Goal: Task Accomplishment & Management: Use online tool/utility

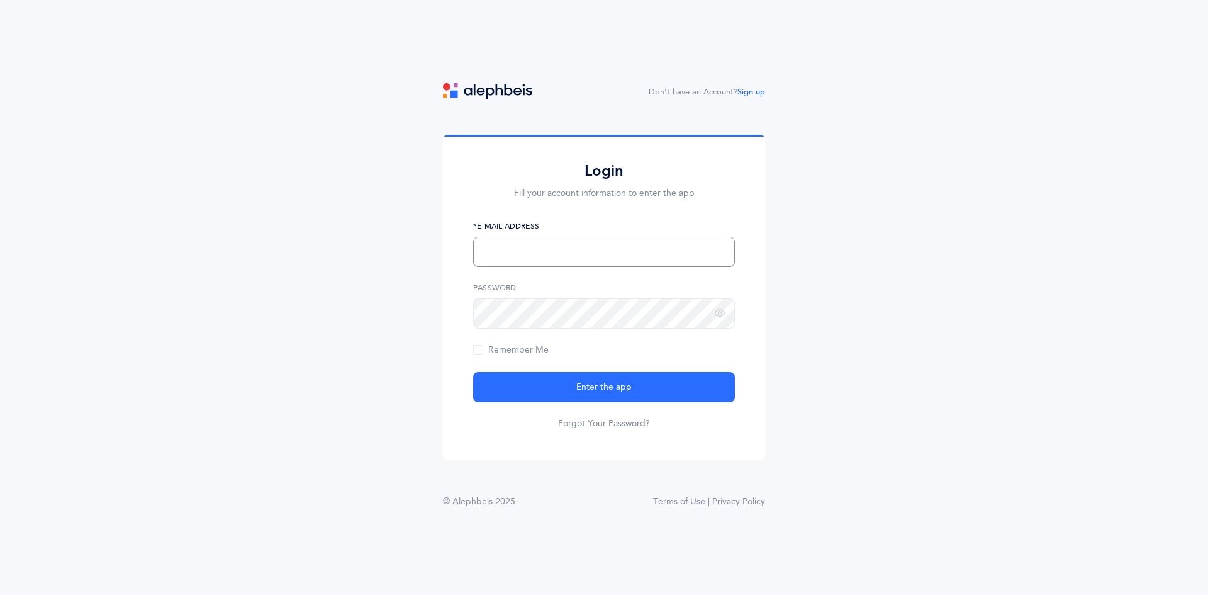
click at [547, 245] on input "text" at bounding box center [604, 252] width 262 height 30
type input "[EMAIL_ADDRESS][DOMAIN_NAME]"
click at [578, 301] on div "Password" at bounding box center [604, 305] width 262 height 47
click at [473, 372] on button "Enter the app" at bounding box center [604, 387] width 262 height 30
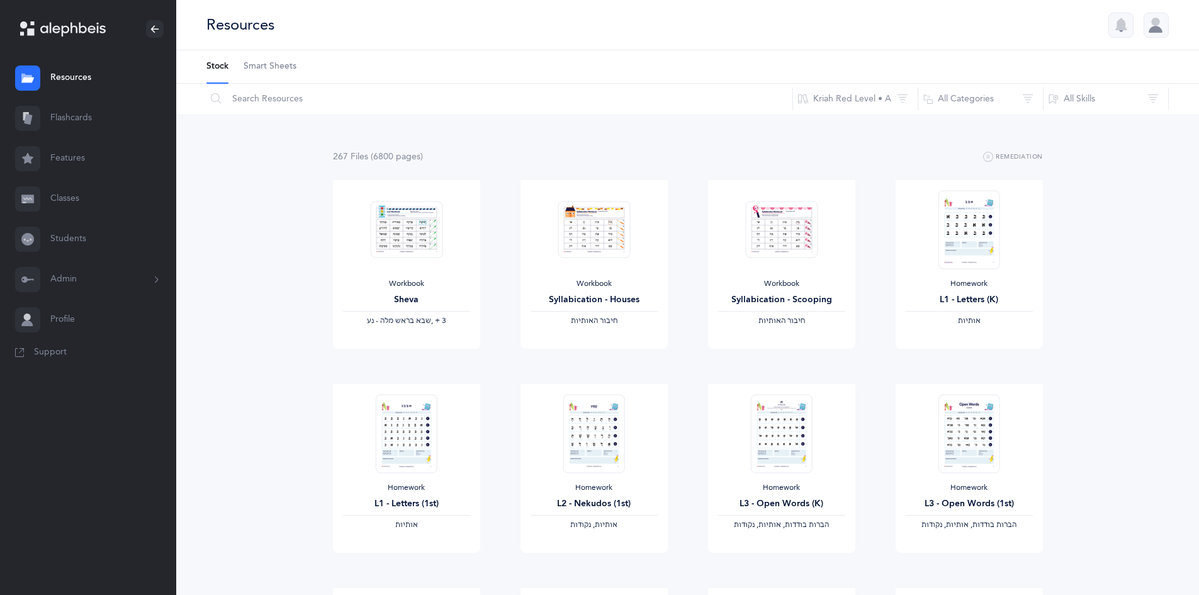
click at [72, 197] on link "Classes" at bounding box center [88, 199] width 176 height 40
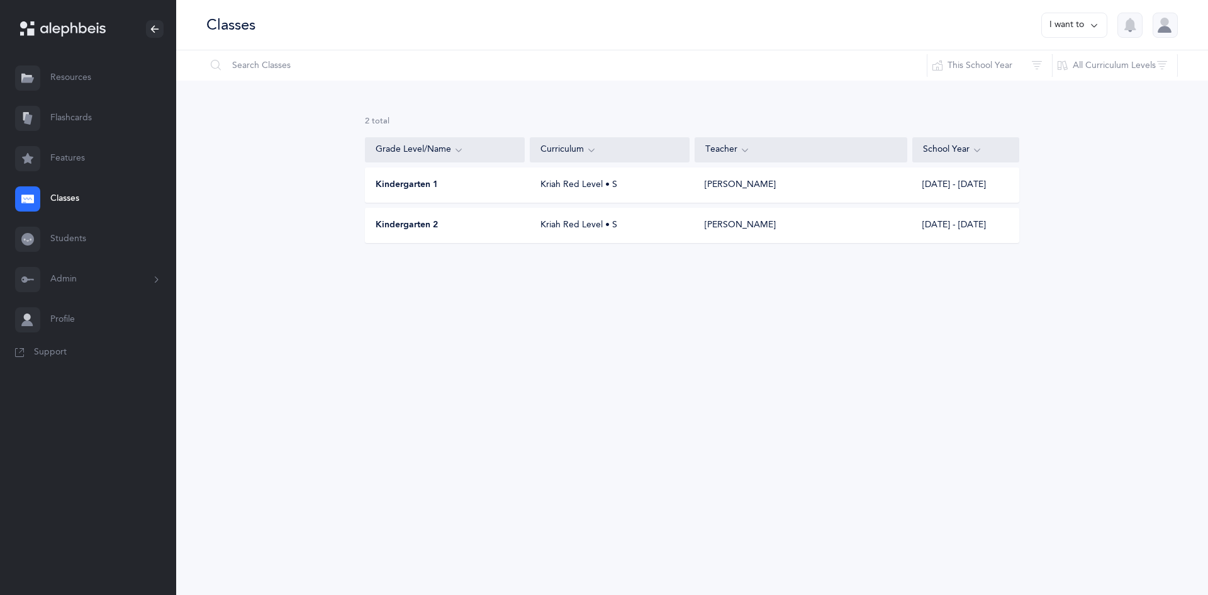
click at [473, 186] on div "Kindergarten 1" at bounding box center [446, 185] width 160 height 13
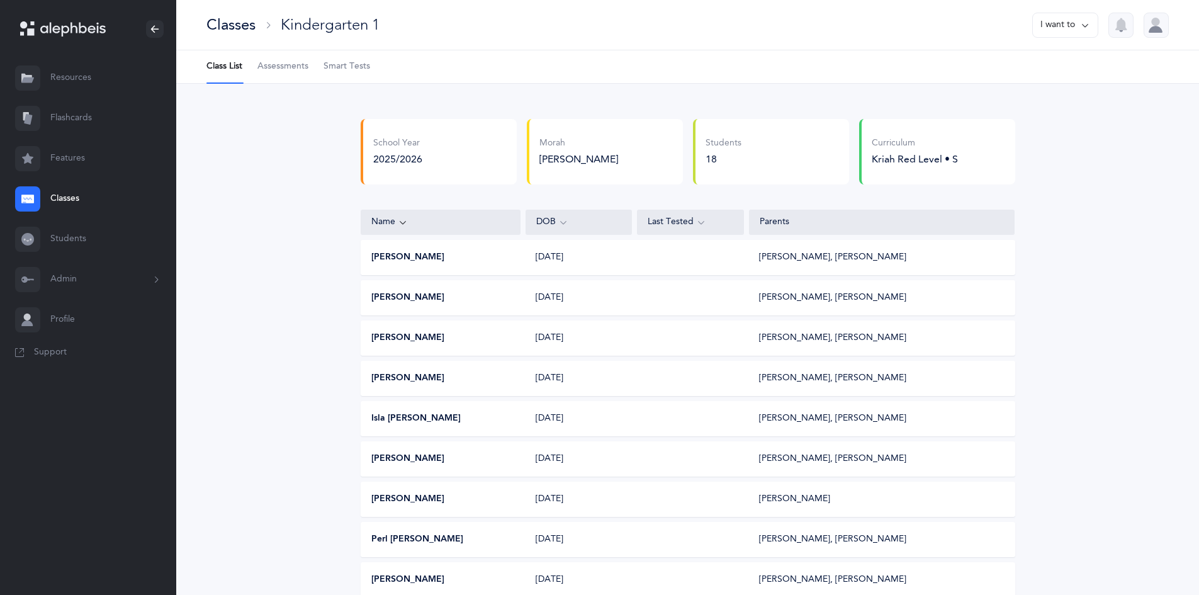
click at [366, 63] on span "Smart Tests" at bounding box center [346, 66] width 47 height 13
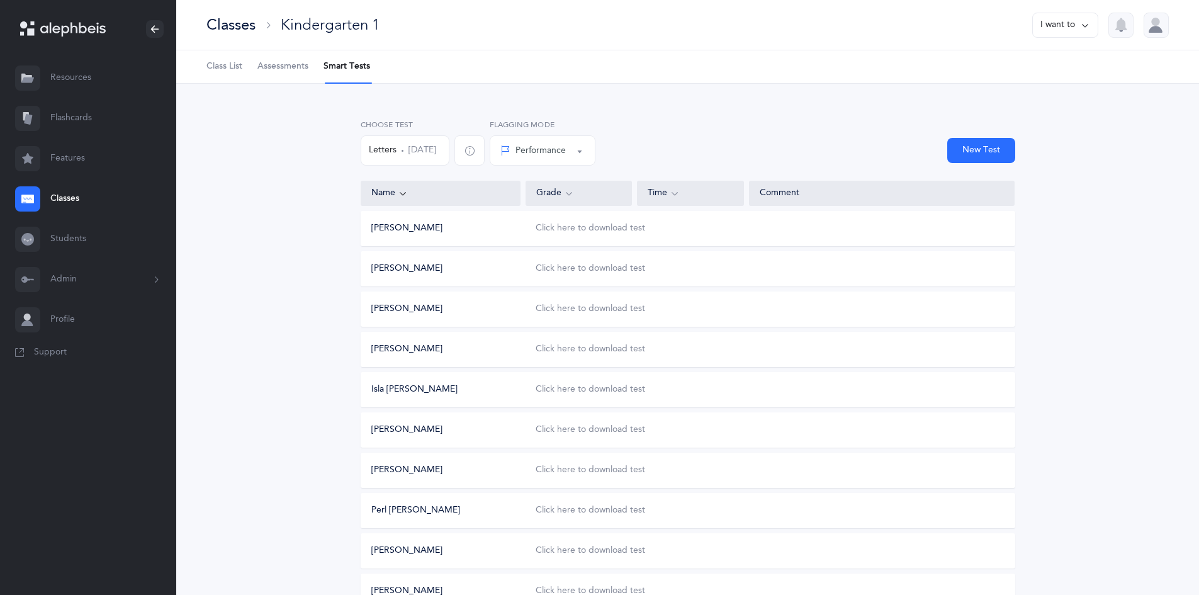
click at [973, 155] on button "New Test" at bounding box center [981, 150] width 68 height 25
select select "letters-nekudos"
select select
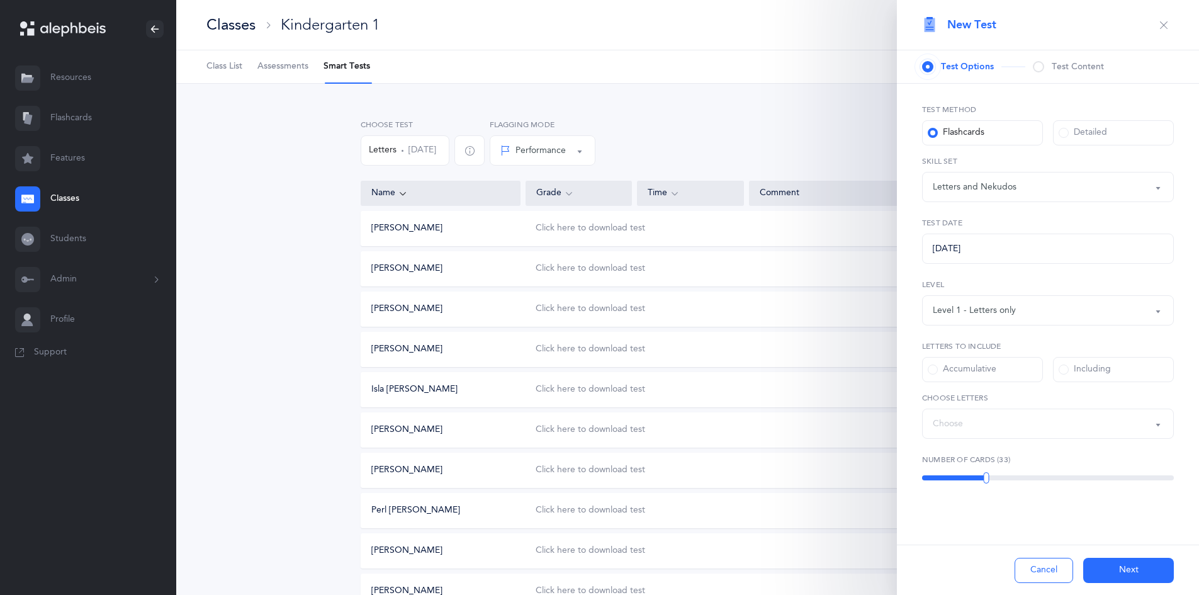
select select "27"
click at [966, 191] on div "Letters and Nekudos" at bounding box center [975, 187] width 84 height 13
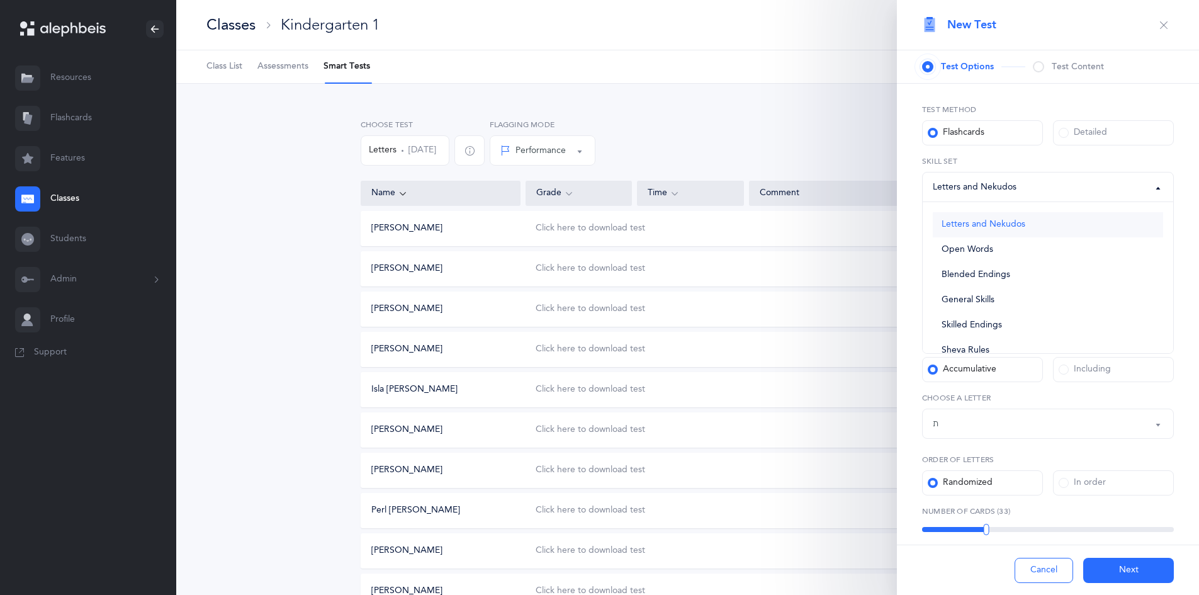
click at [993, 225] on span "Letters and Nekudos" at bounding box center [983, 224] width 84 height 11
select select "letters-nekudos"
click at [999, 420] on div "Letters up until: ת" at bounding box center [1048, 423] width 230 height 21
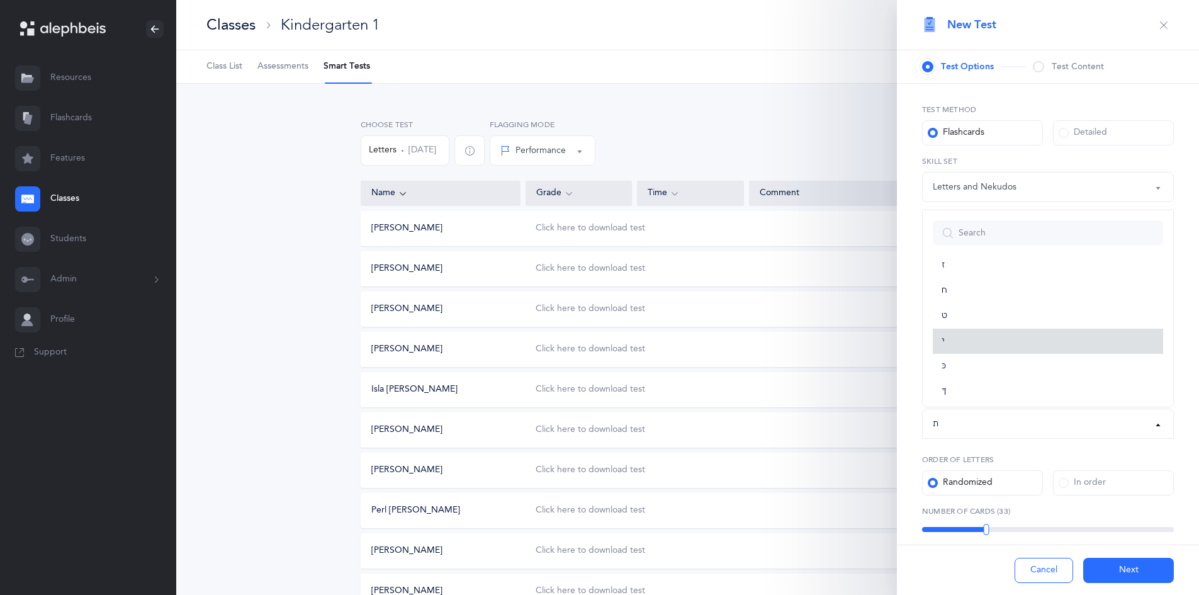
click at [1005, 335] on link "י" at bounding box center [1048, 340] width 230 height 25
select select "10"
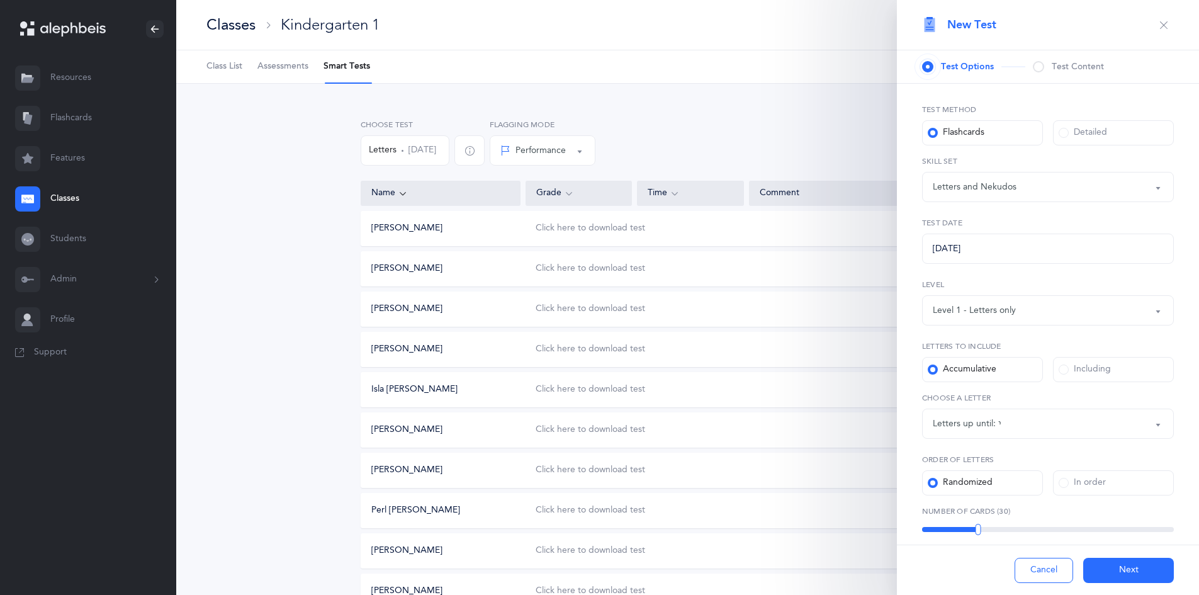
click at [1116, 572] on button "Next" at bounding box center [1128, 570] width 91 height 25
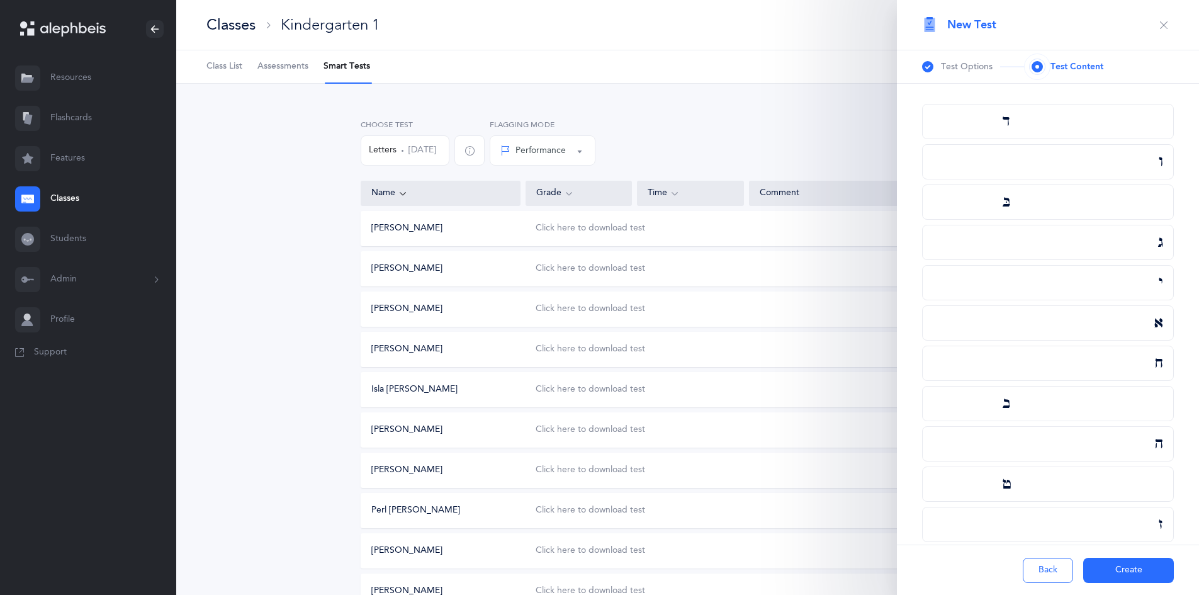
scroll to position [252, 0]
click at [1094, 578] on button "Create" at bounding box center [1128, 570] width 91 height 25
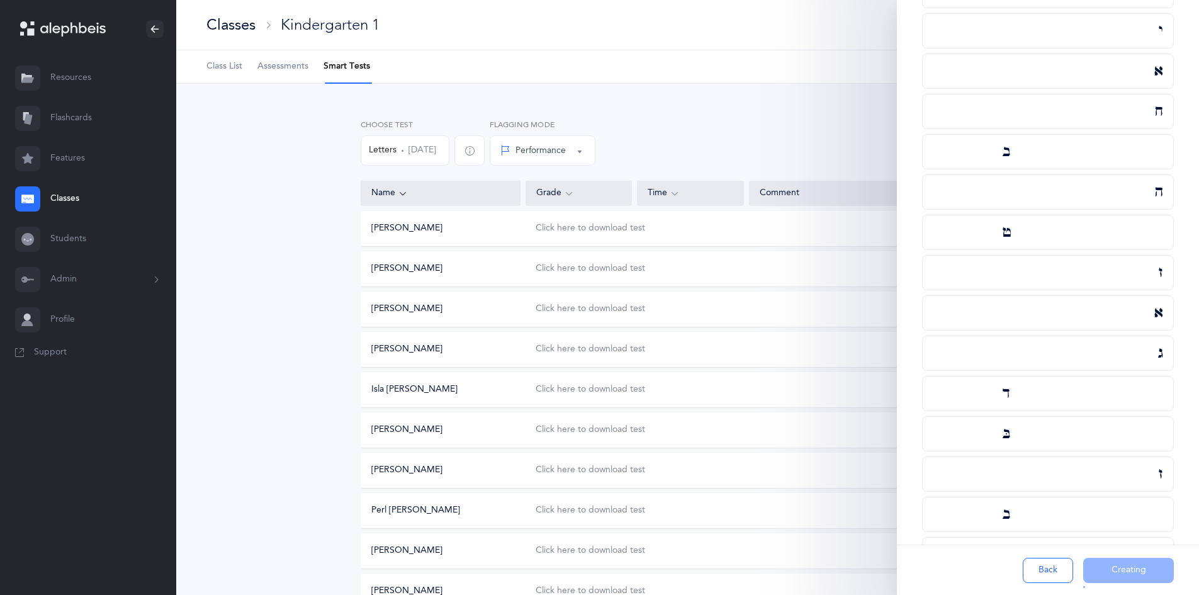
scroll to position [0, 0]
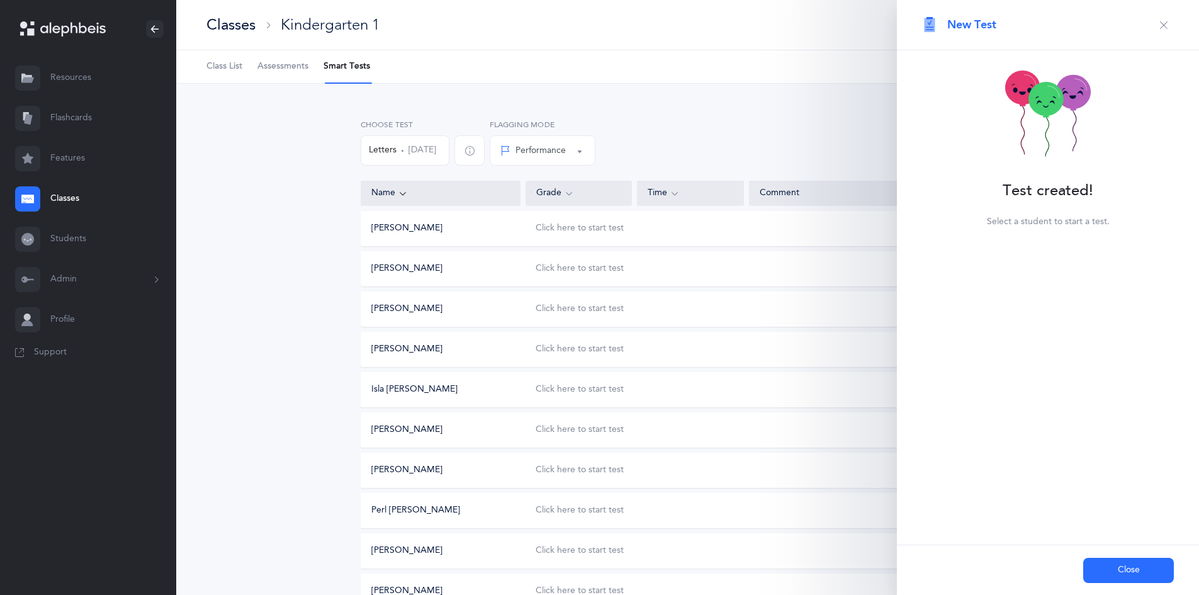
click at [1096, 575] on button "Close" at bounding box center [1128, 570] width 91 height 25
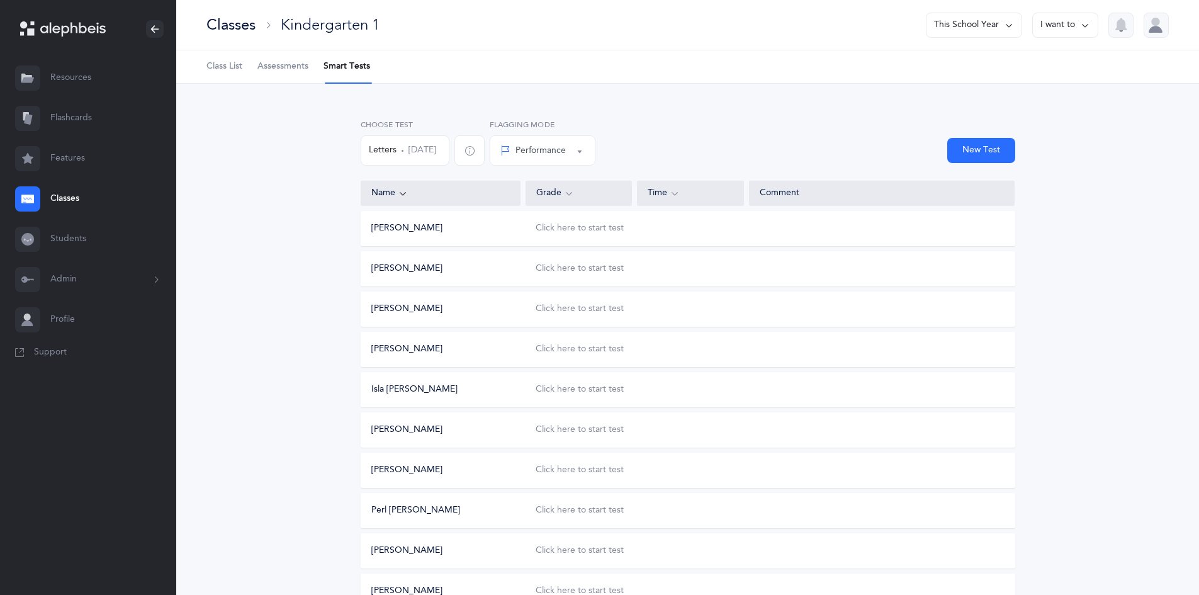
click at [405, 150] on button "Letters Sep 3, 2025" at bounding box center [405, 150] width 89 height 30
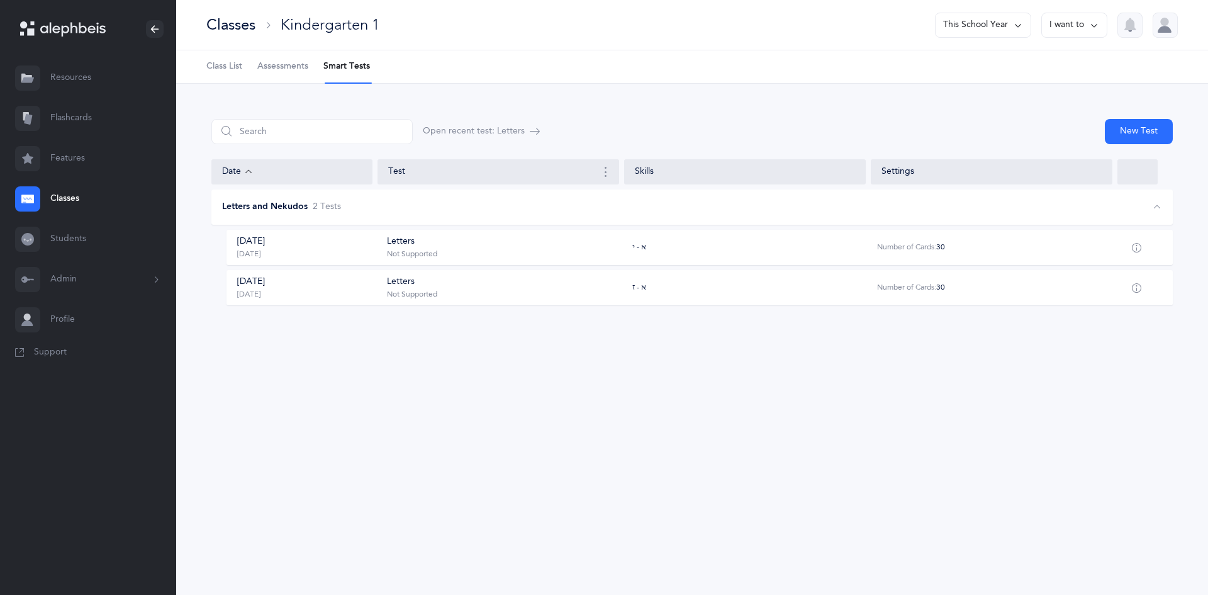
click at [397, 254] on div "Not Supported" at bounding box center [412, 254] width 50 height 10
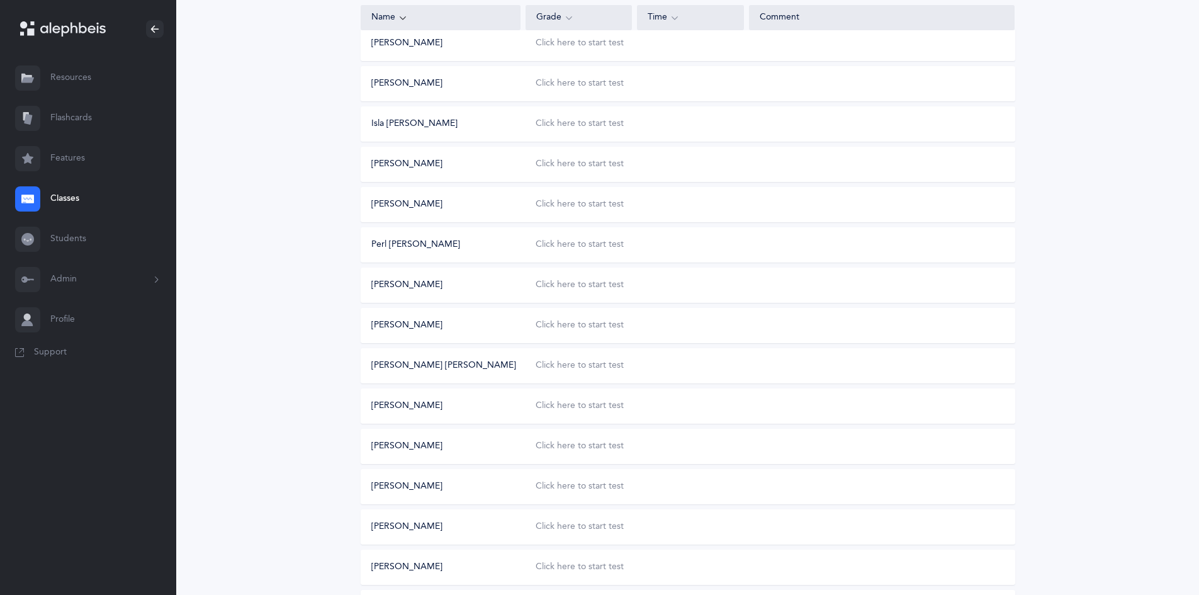
scroll to position [328, 0]
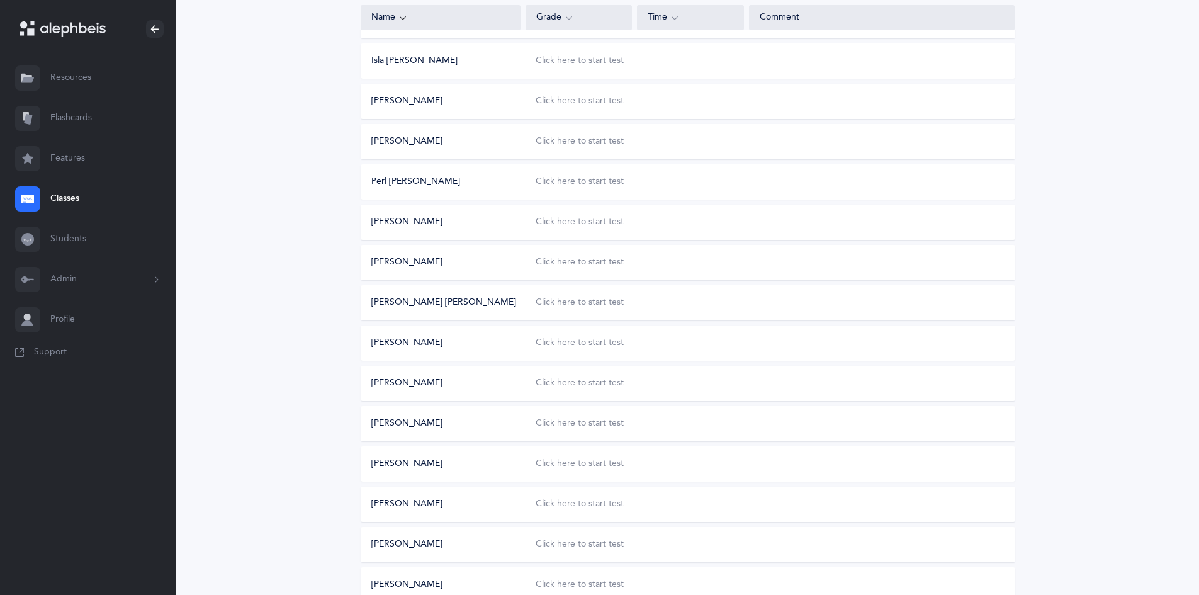
click at [585, 459] on div "Click here to start test" at bounding box center [580, 463] width 88 height 13
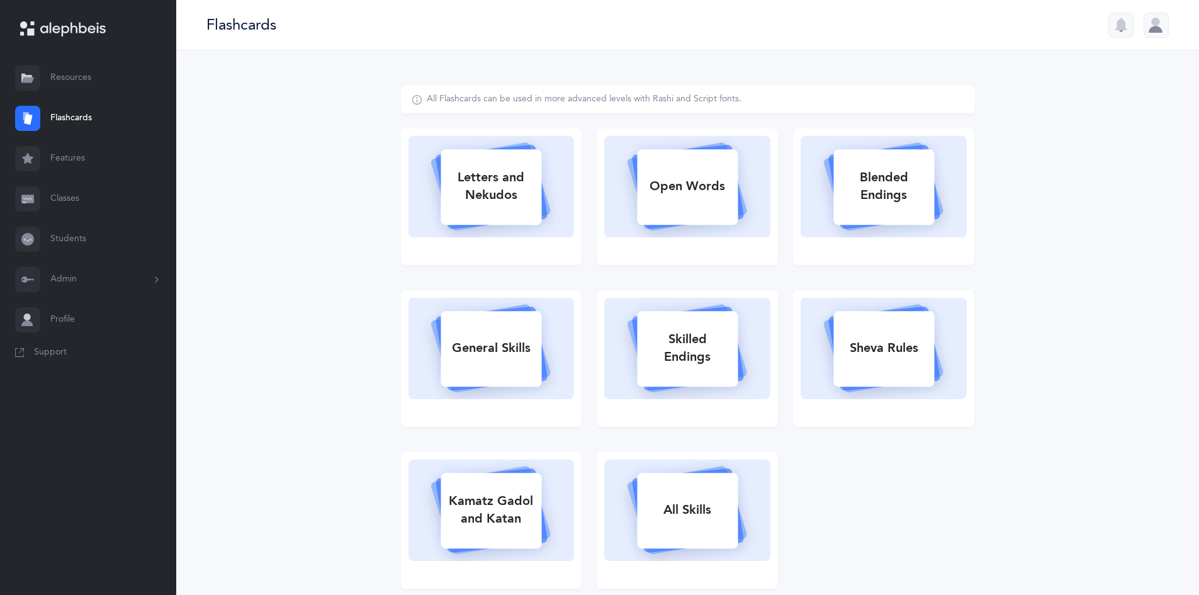
select select
select select "single"
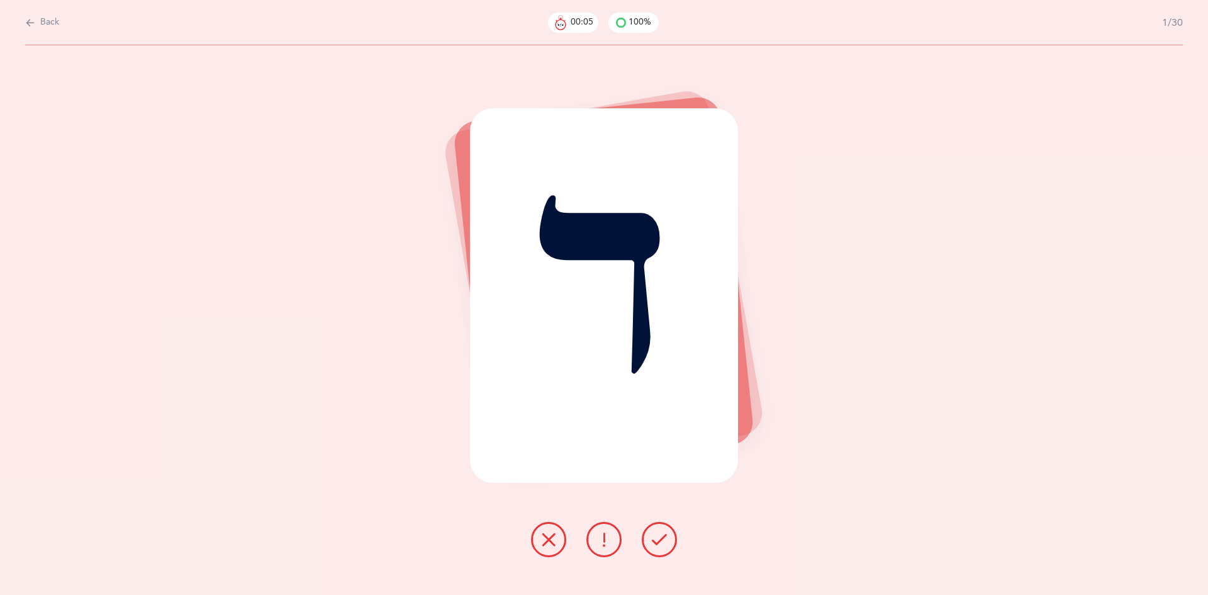
click at [658, 541] on icon at bounding box center [659, 539] width 15 height 15
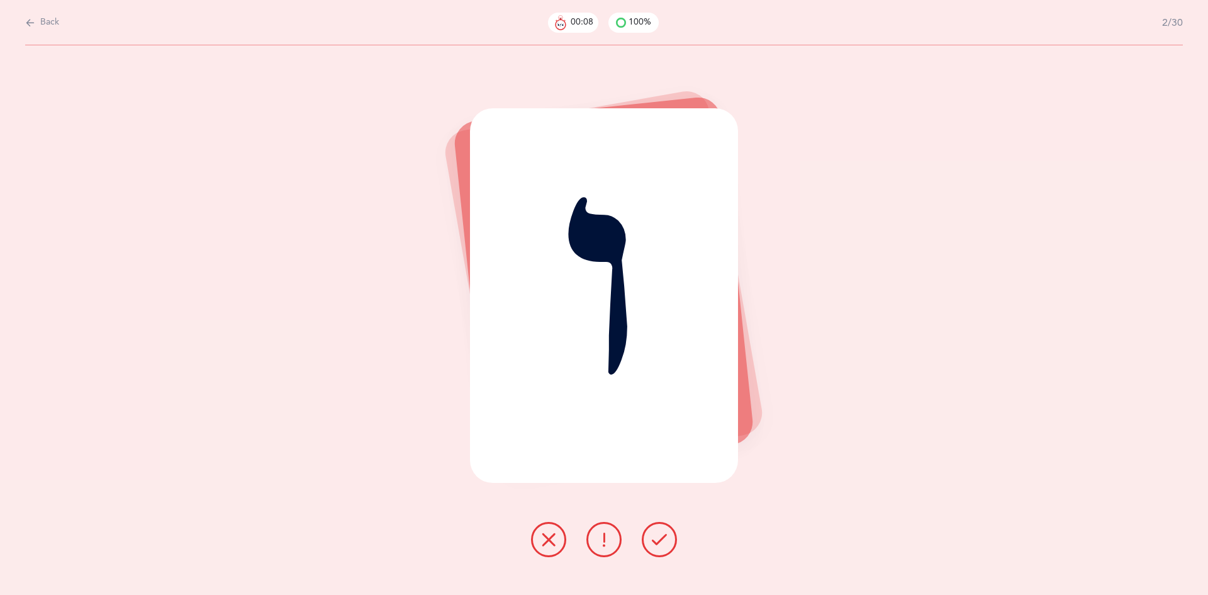
click at [658, 541] on icon at bounding box center [659, 539] width 15 height 15
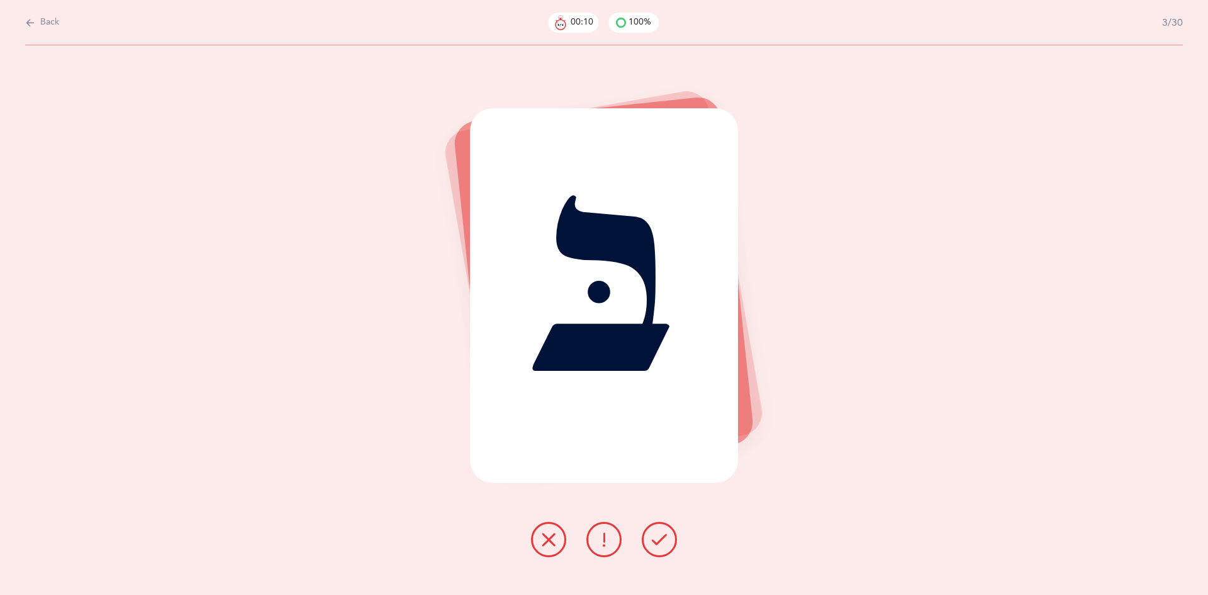
click at [658, 541] on icon at bounding box center [659, 539] width 15 height 15
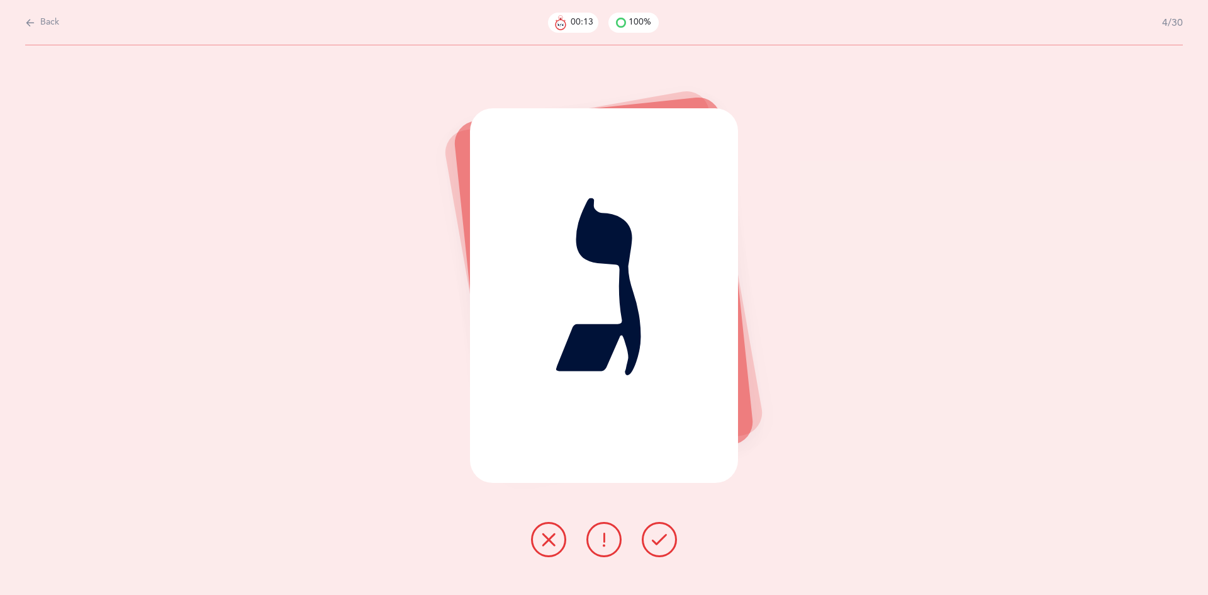
click at [658, 541] on icon at bounding box center [659, 539] width 15 height 15
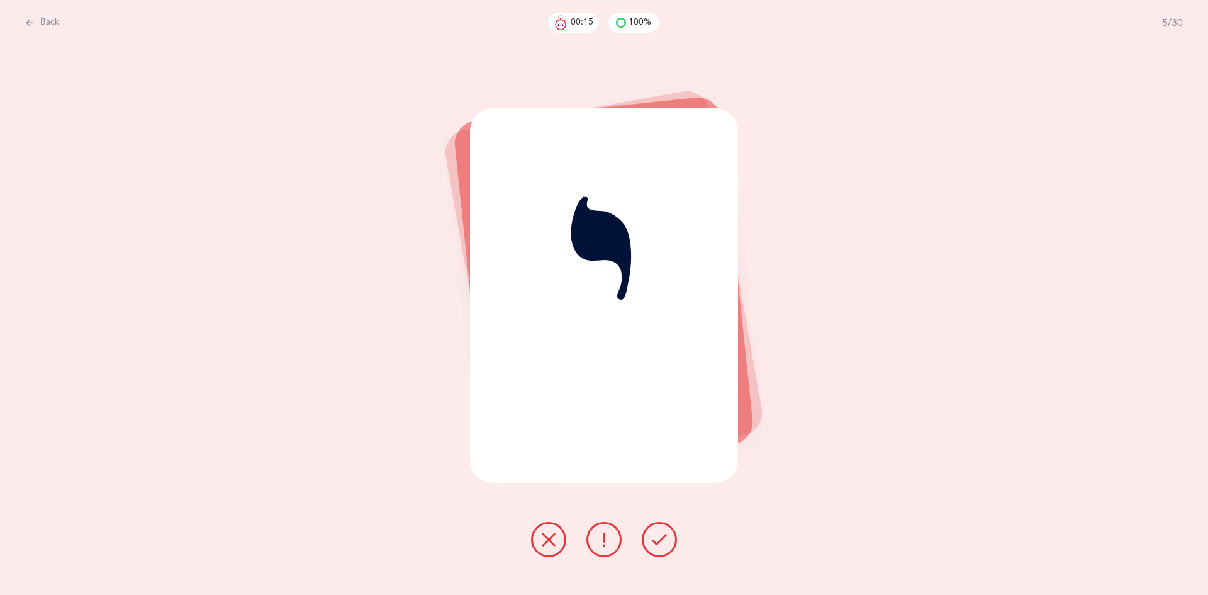
click at [658, 541] on icon at bounding box center [659, 539] width 15 height 15
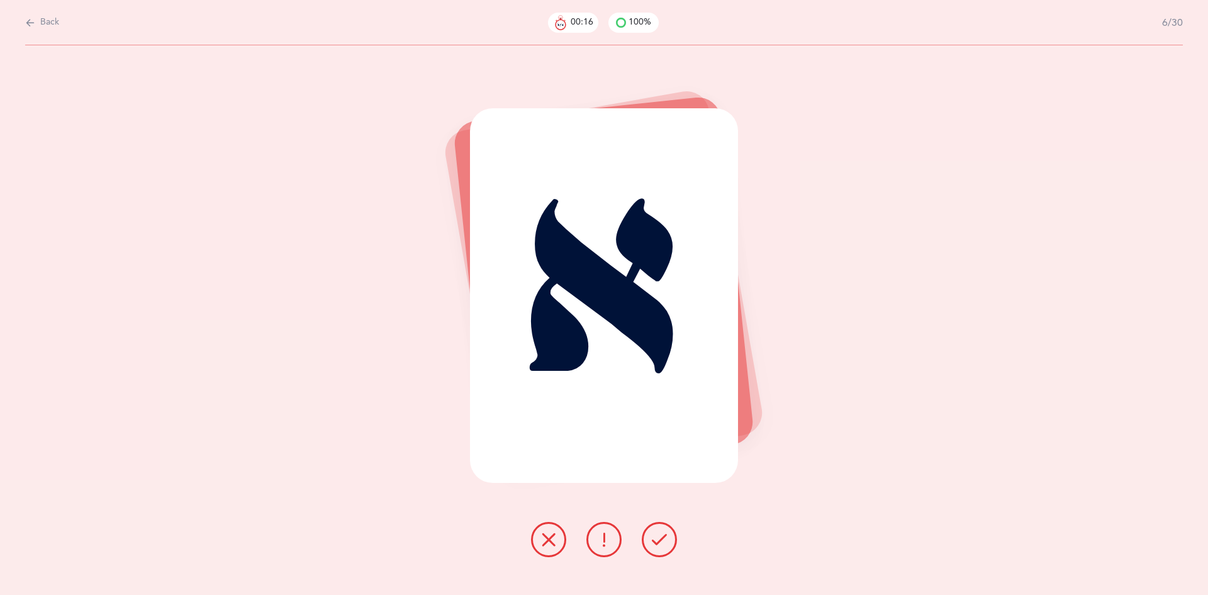
click at [658, 541] on icon at bounding box center [659, 539] width 15 height 15
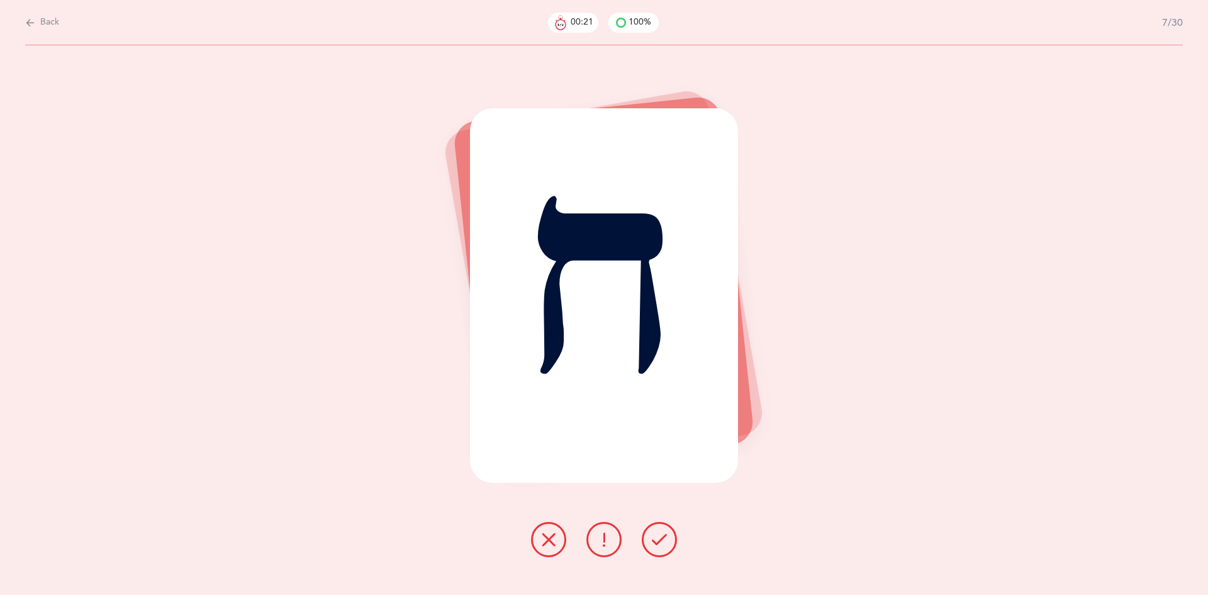
drag, startPoint x: 542, startPoint y: 536, endPoint x: 549, endPoint y: 538, distance: 6.8
click at [544, 536] on icon at bounding box center [548, 539] width 15 height 15
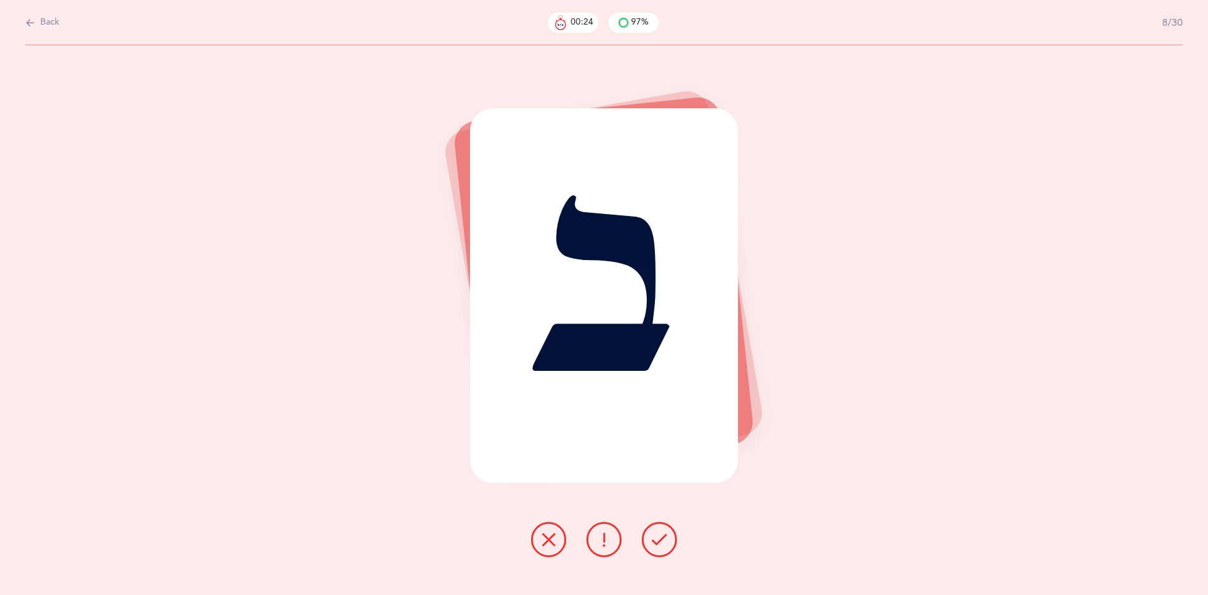
click at [648, 536] on button at bounding box center [659, 539] width 35 height 35
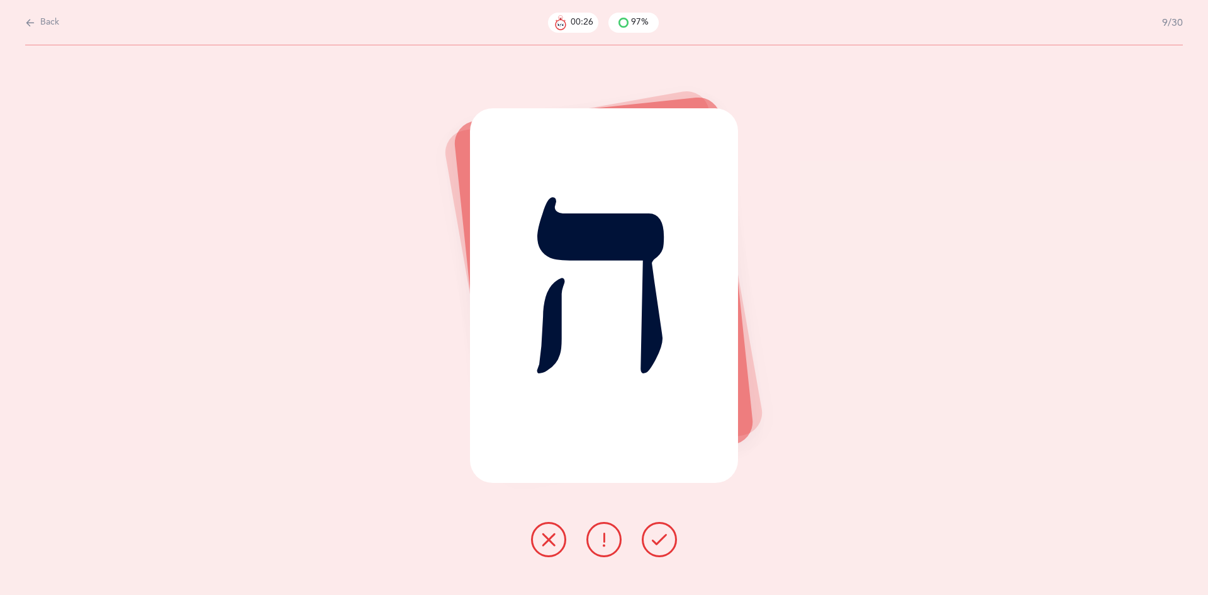
click at [648, 536] on button at bounding box center [659, 539] width 35 height 35
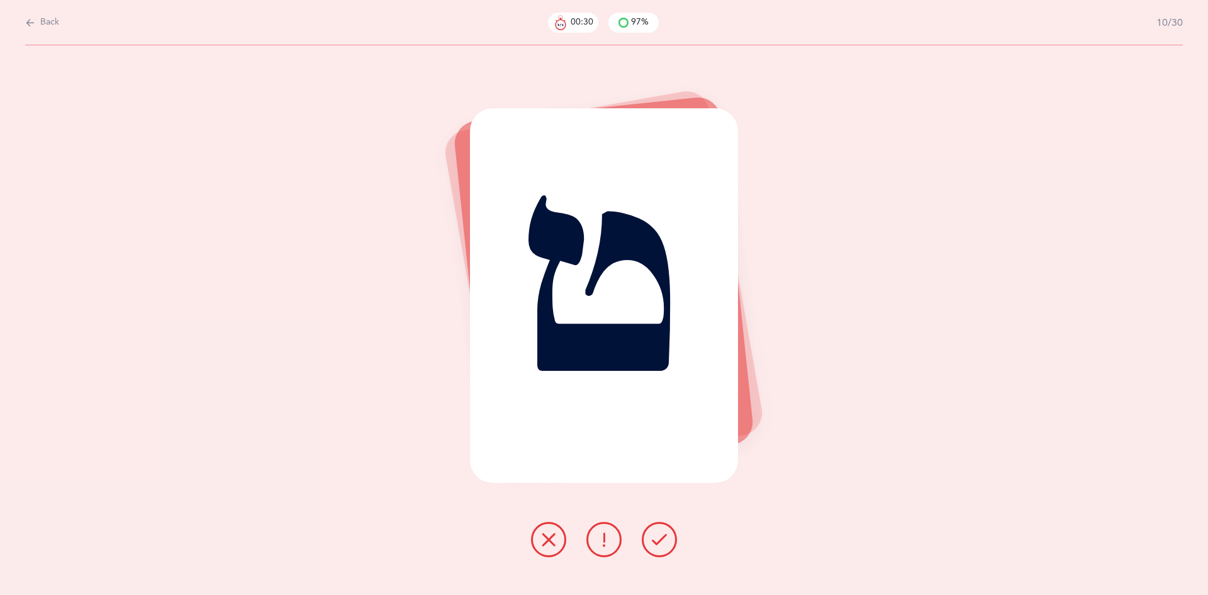
click at [648, 536] on button at bounding box center [659, 539] width 35 height 35
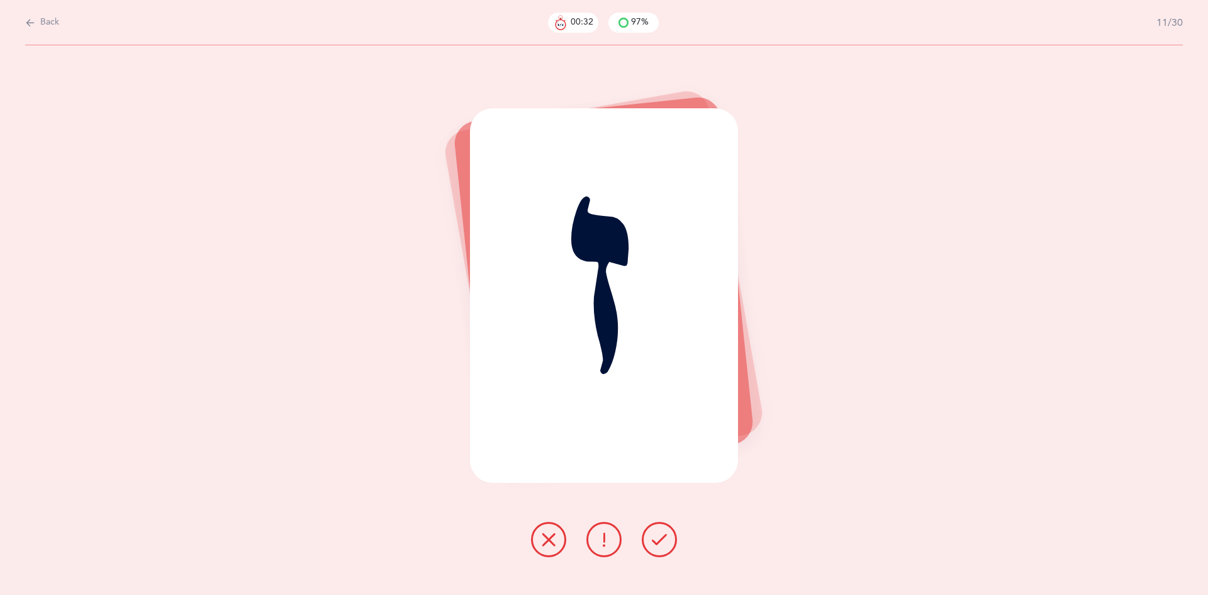
click at [648, 536] on button at bounding box center [659, 539] width 35 height 35
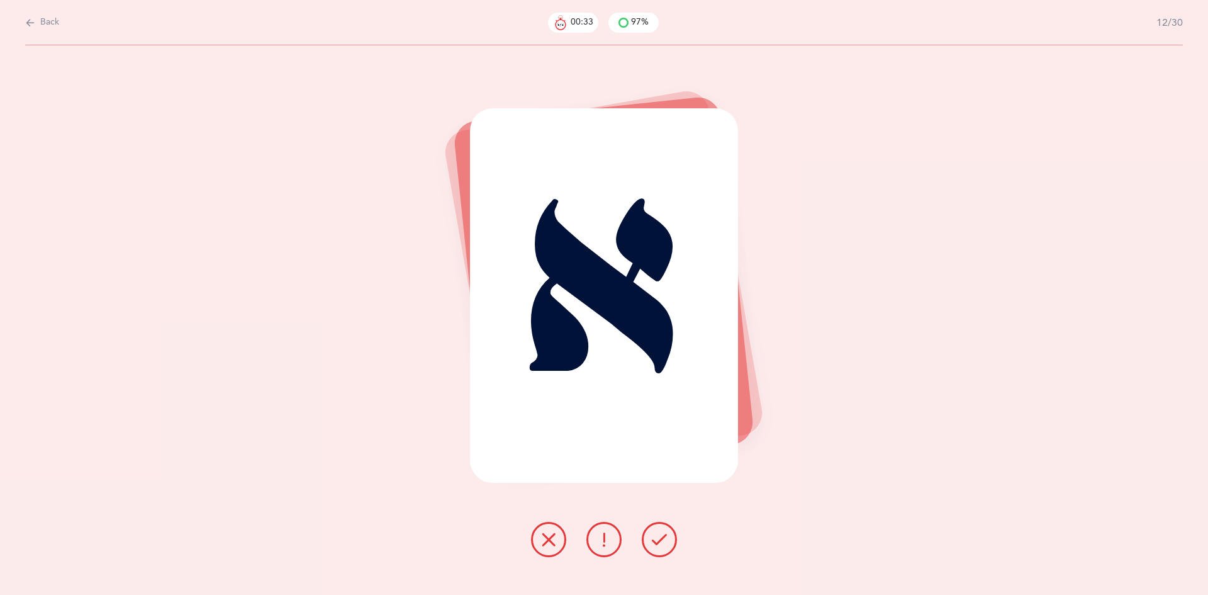
click at [648, 536] on button at bounding box center [659, 539] width 35 height 35
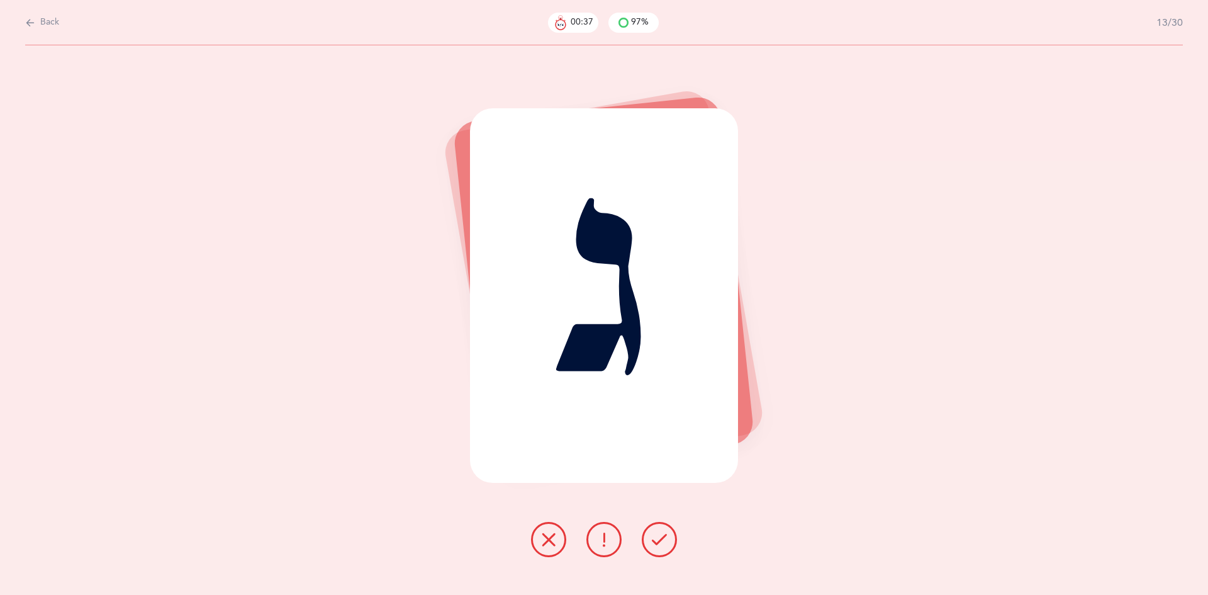
click at [563, 537] on button at bounding box center [548, 539] width 35 height 35
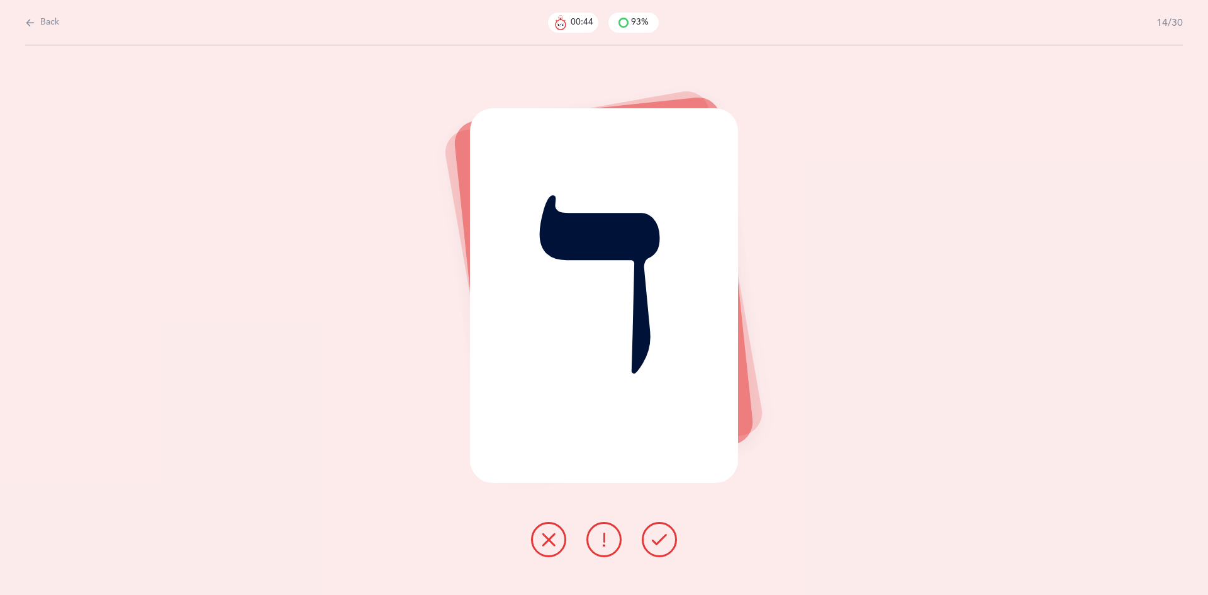
click at [654, 537] on icon at bounding box center [659, 539] width 15 height 15
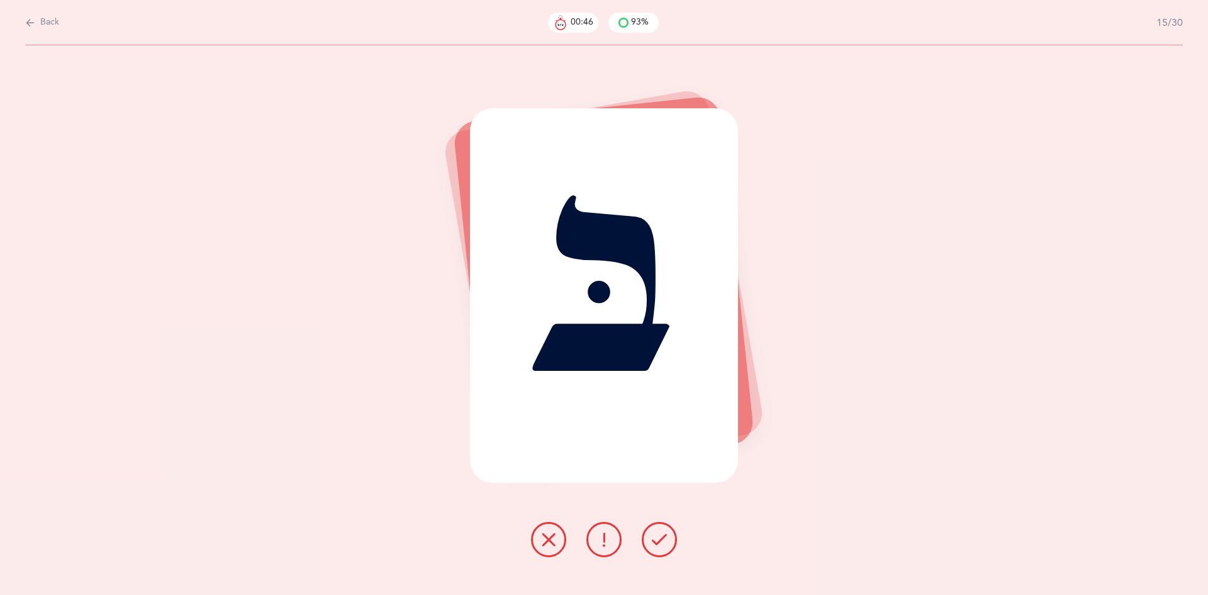
click at [654, 537] on icon at bounding box center [659, 539] width 15 height 15
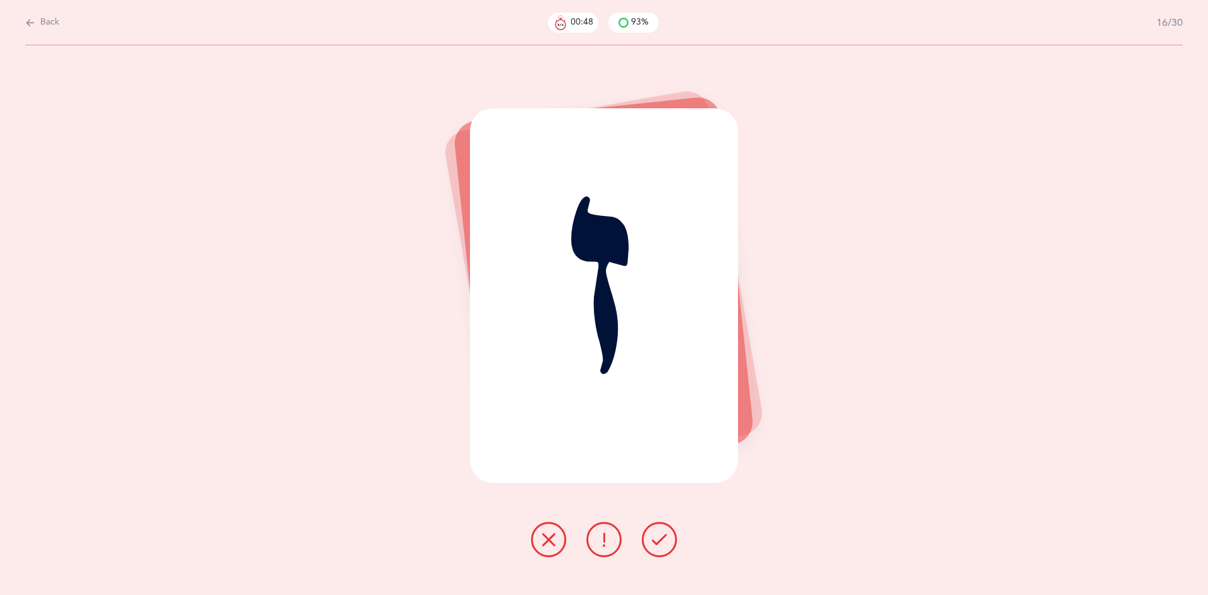
click at [654, 537] on icon at bounding box center [659, 539] width 15 height 15
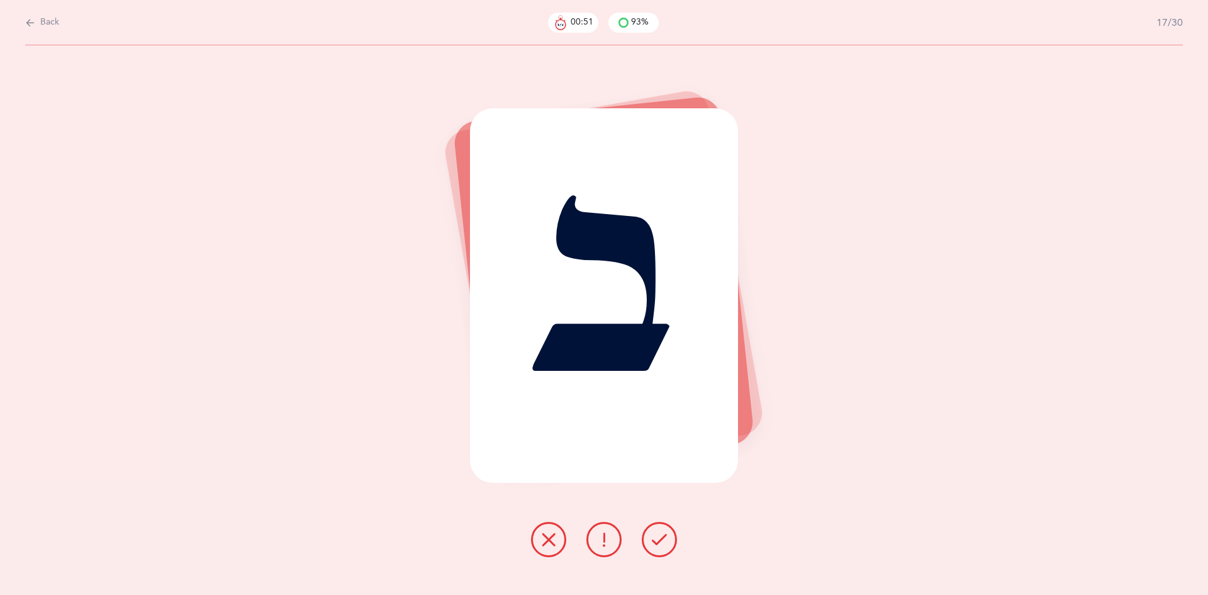
click at [654, 537] on icon at bounding box center [659, 539] width 15 height 15
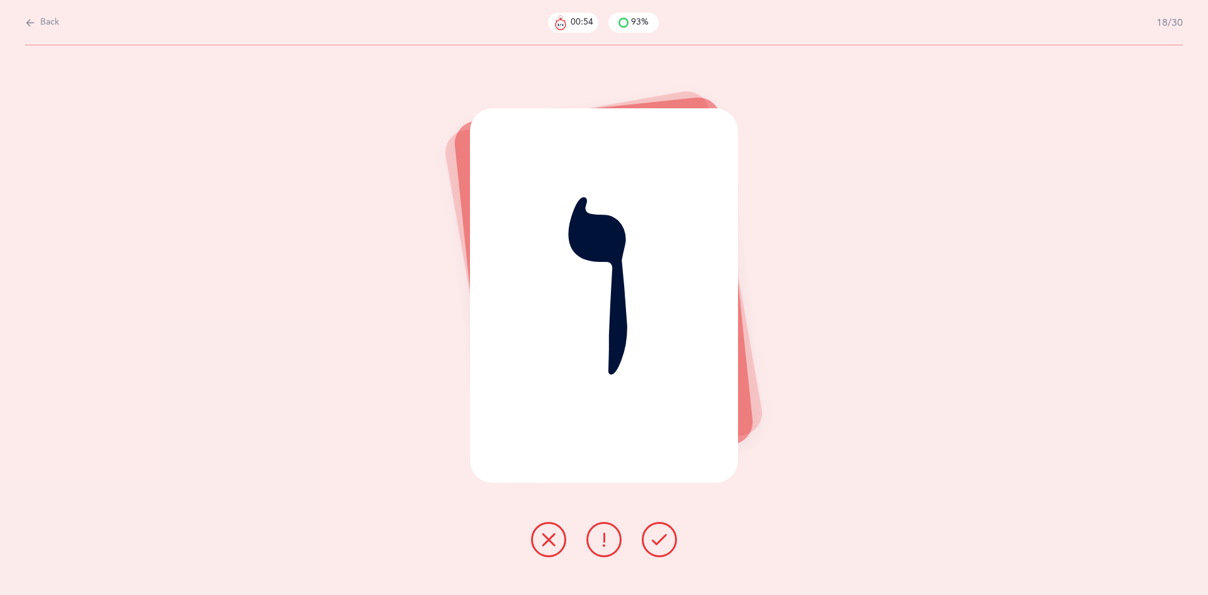
click at [654, 537] on icon at bounding box center [659, 539] width 15 height 15
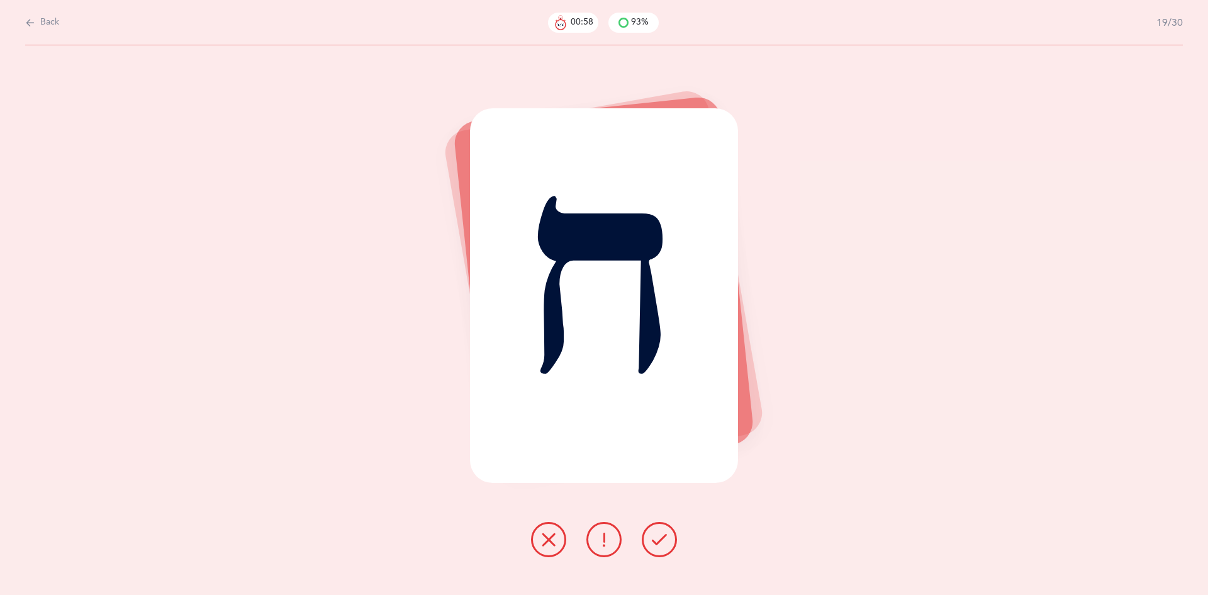
click at [654, 537] on icon at bounding box center [659, 539] width 15 height 15
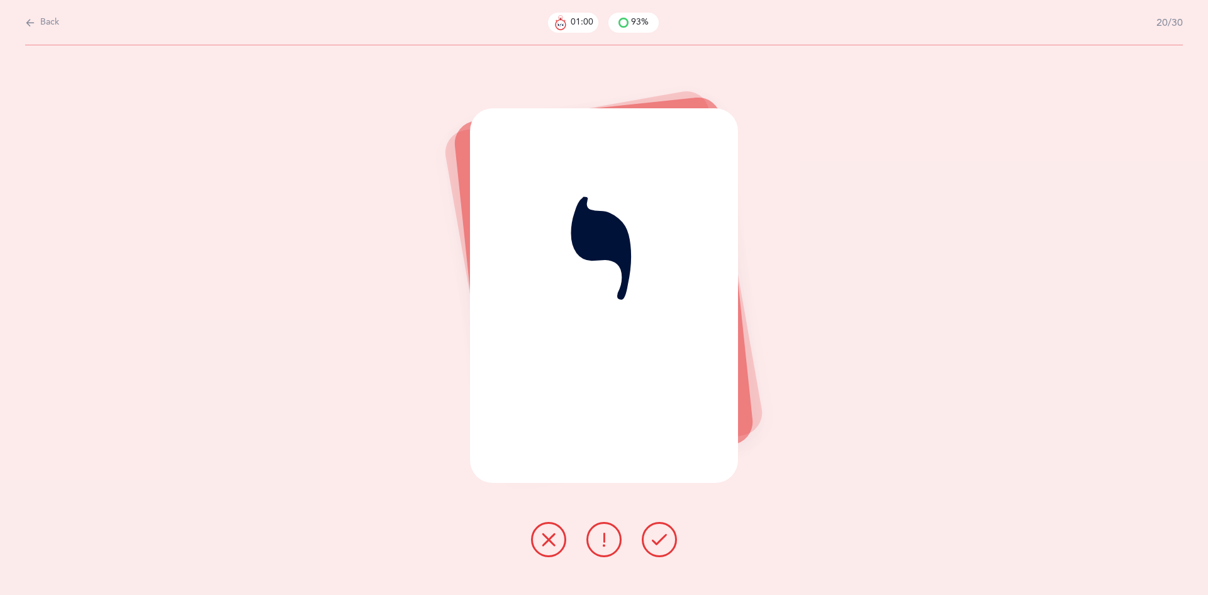
click at [654, 537] on icon at bounding box center [659, 539] width 15 height 15
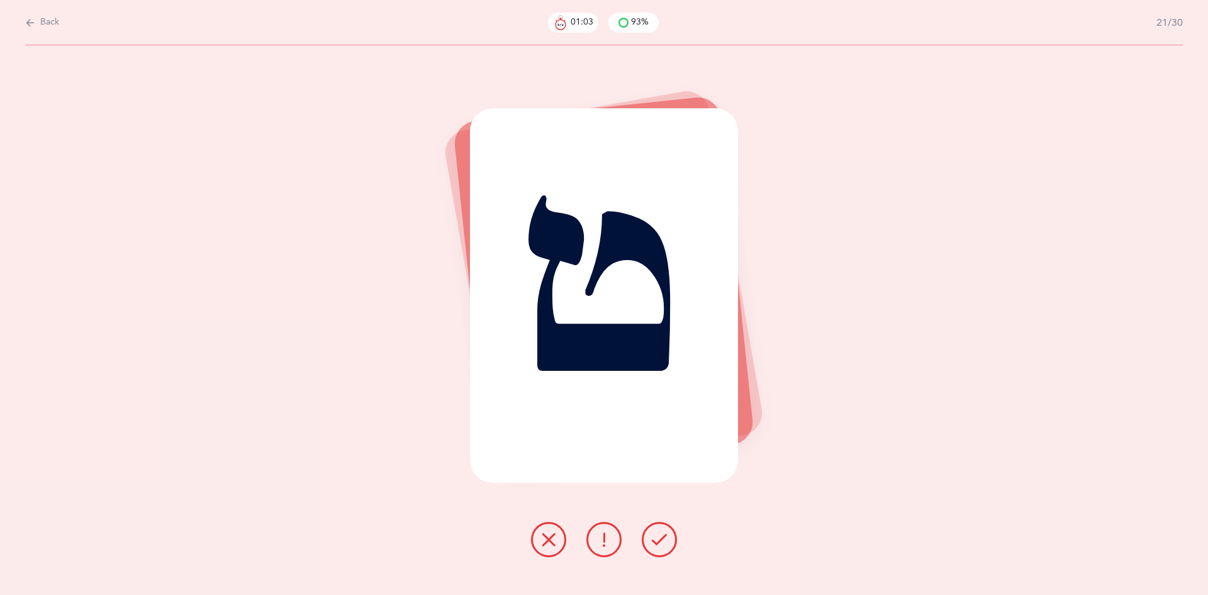
click at [654, 537] on icon at bounding box center [659, 539] width 15 height 15
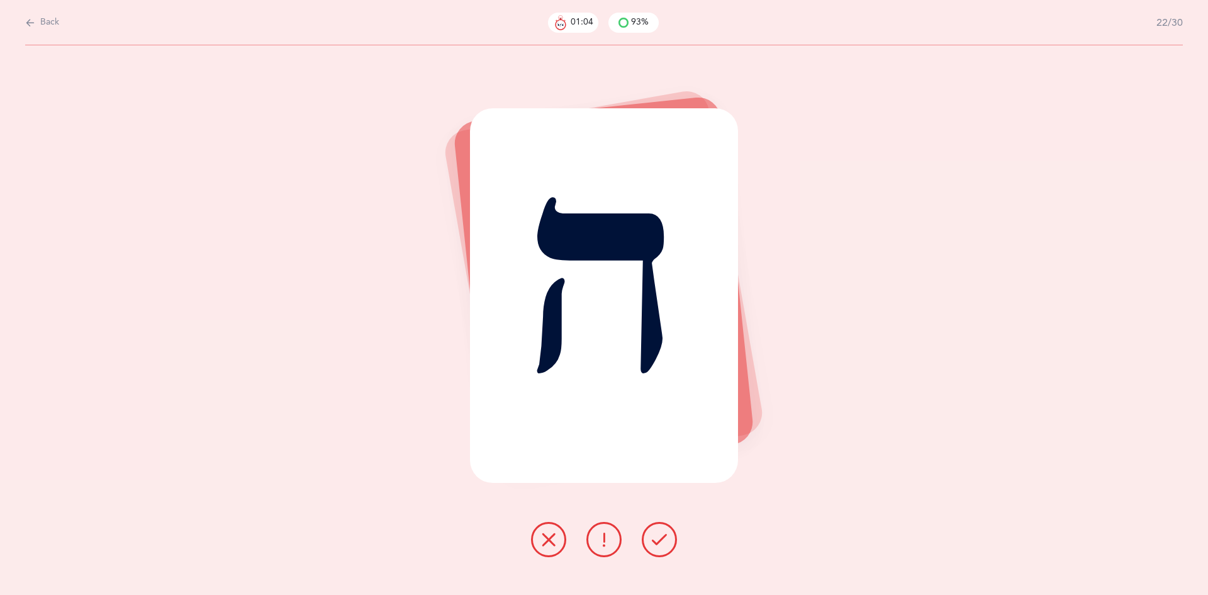
click at [654, 537] on icon at bounding box center [659, 539] width 15 height 15
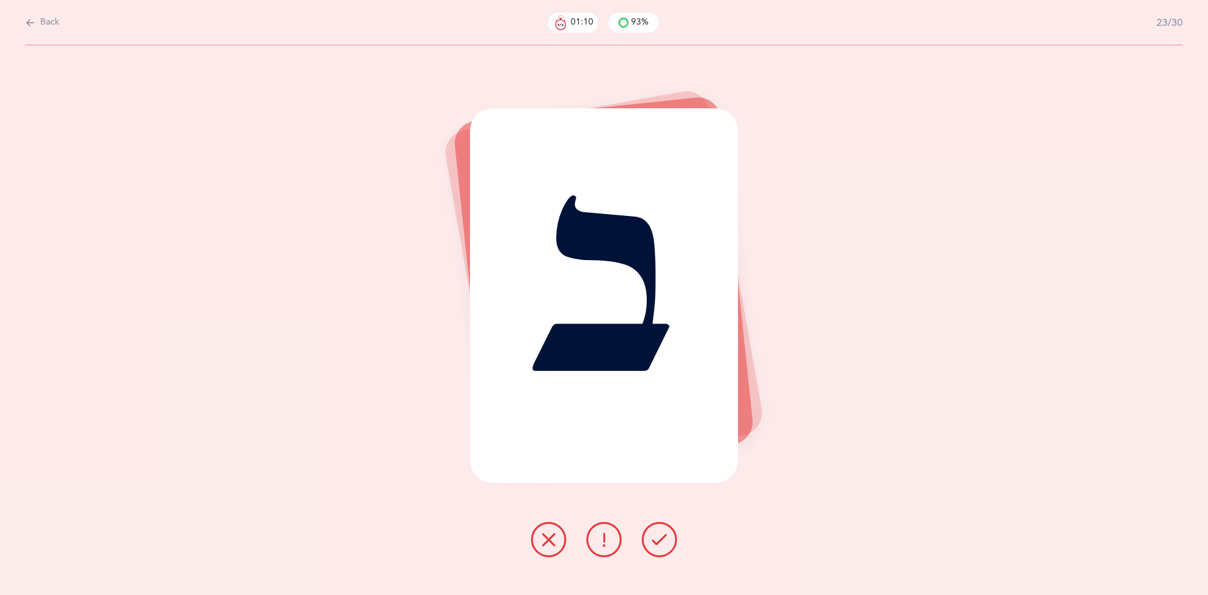
click at [550, 542] on icon at bounding box center [548, 539] width 15 height 15
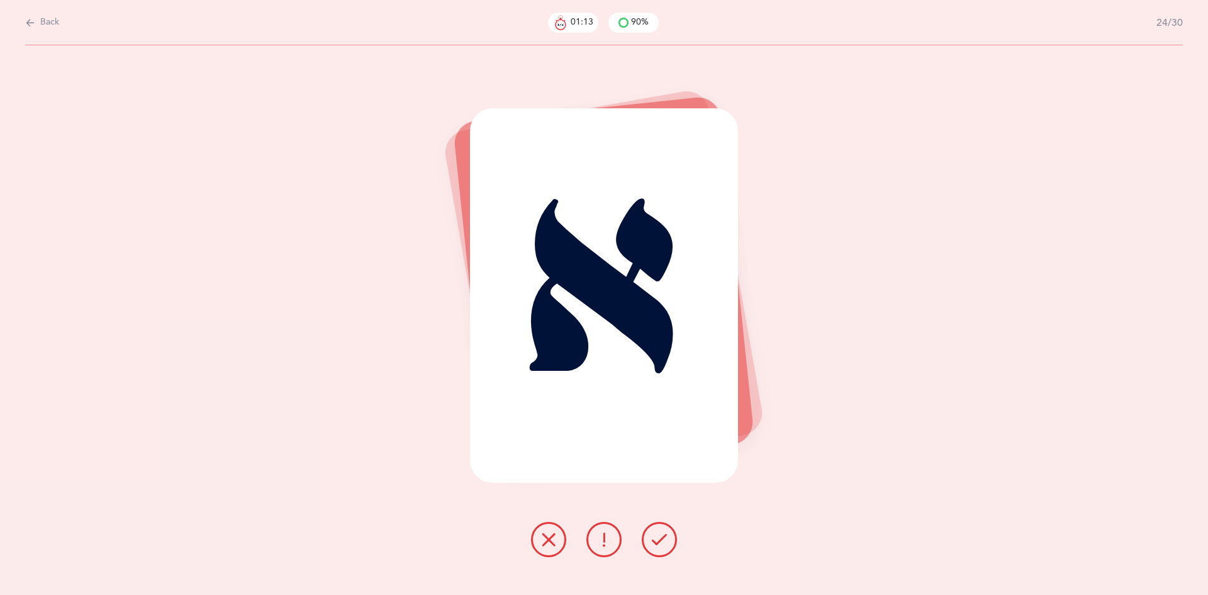
click at [668, 536] on button at bounding box center [659, 539] width 35 height 35
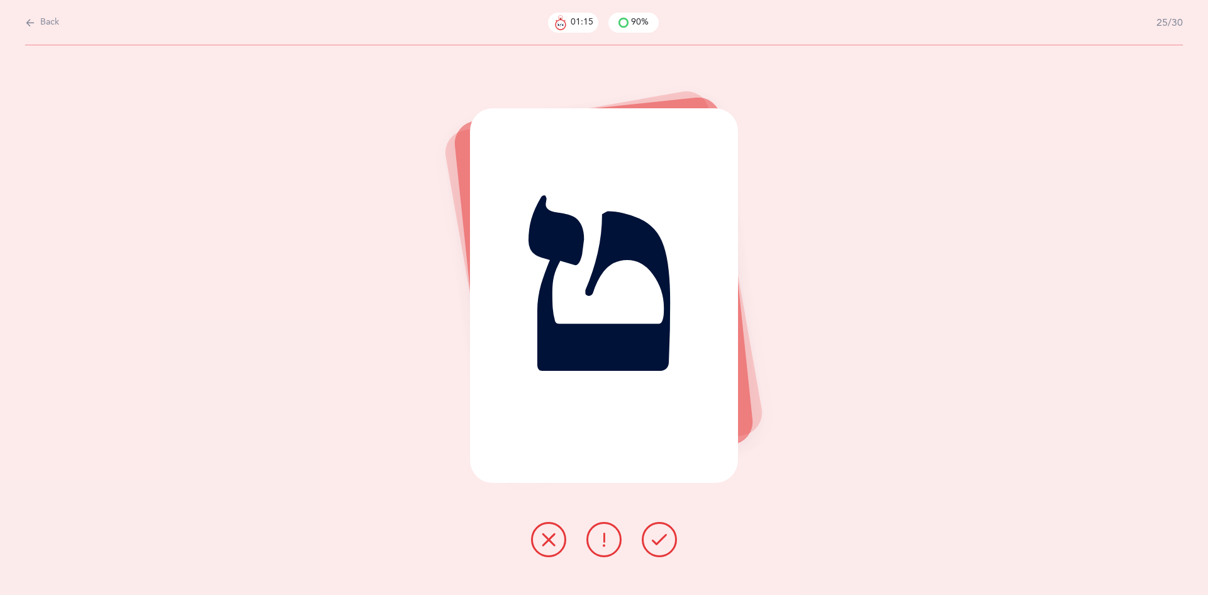
click at [661, 541] on icon at bounding box center [659, 539] width 15 height 15
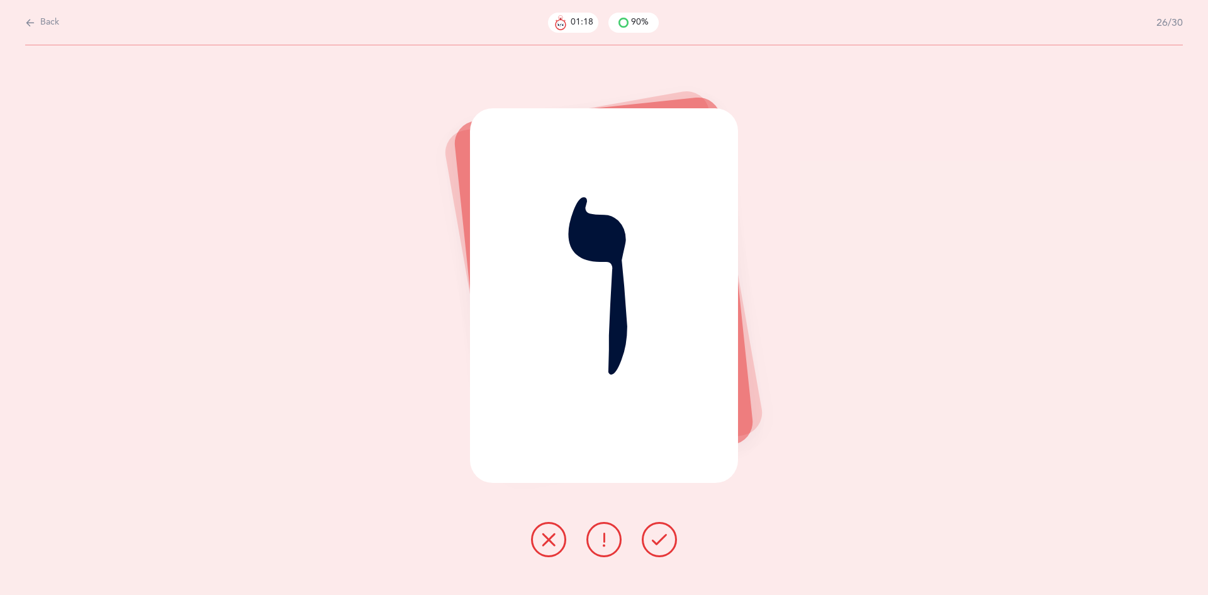
click at [661, 541] on icon at bounding box center [659, 539] width 15 height 15
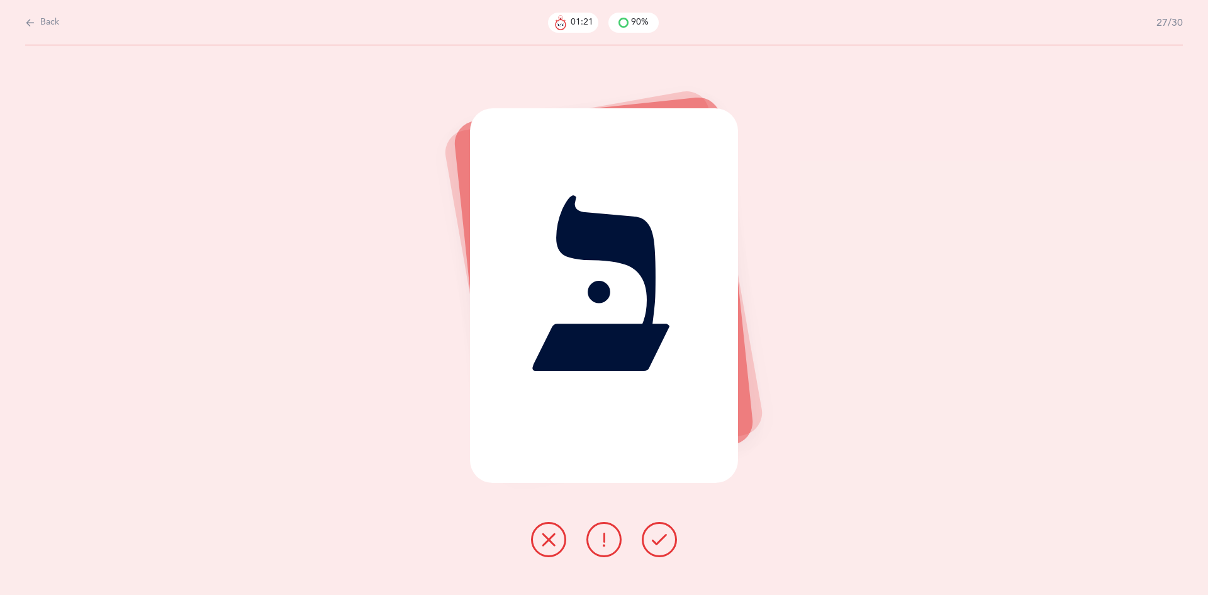
click at [661, 541] on icon at bounding box center [659, 539] width 15 height 15
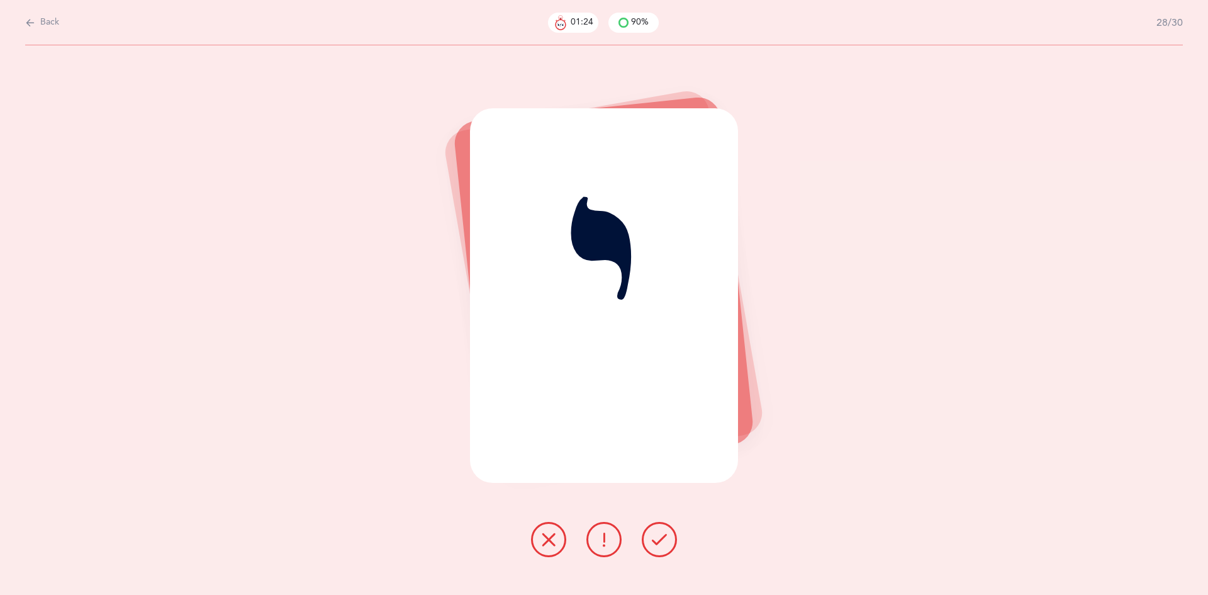
click at [661, 541] on icon at bounding box center [659, 539] width 15 height 15
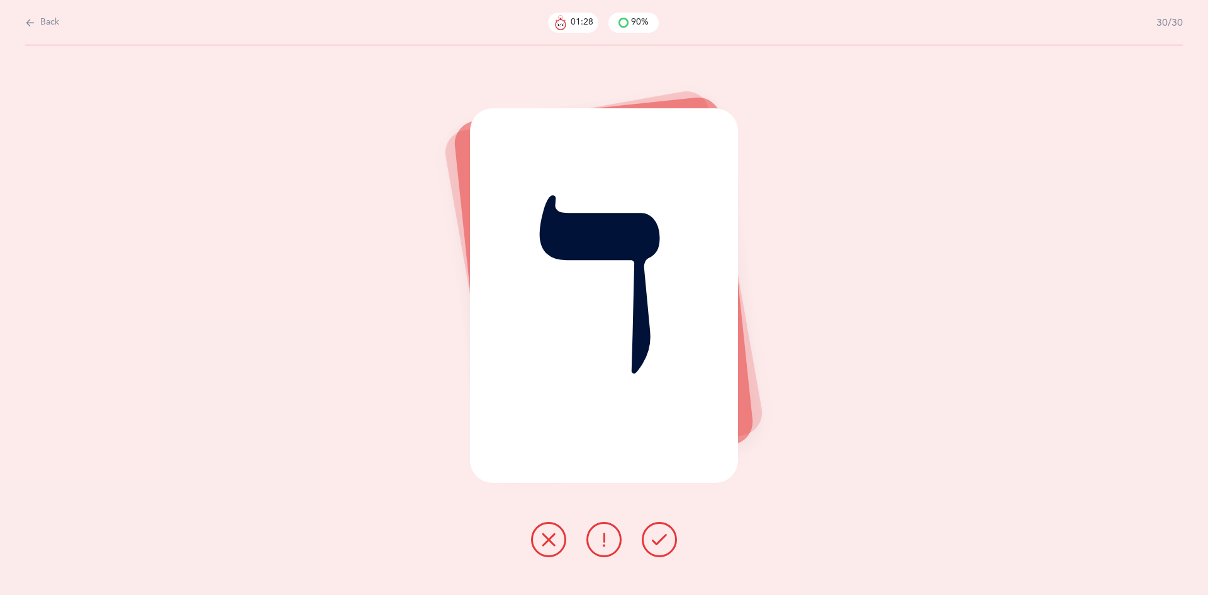
click at [661, 541] on icon at bounding box center [659, 539] width 15 height 15
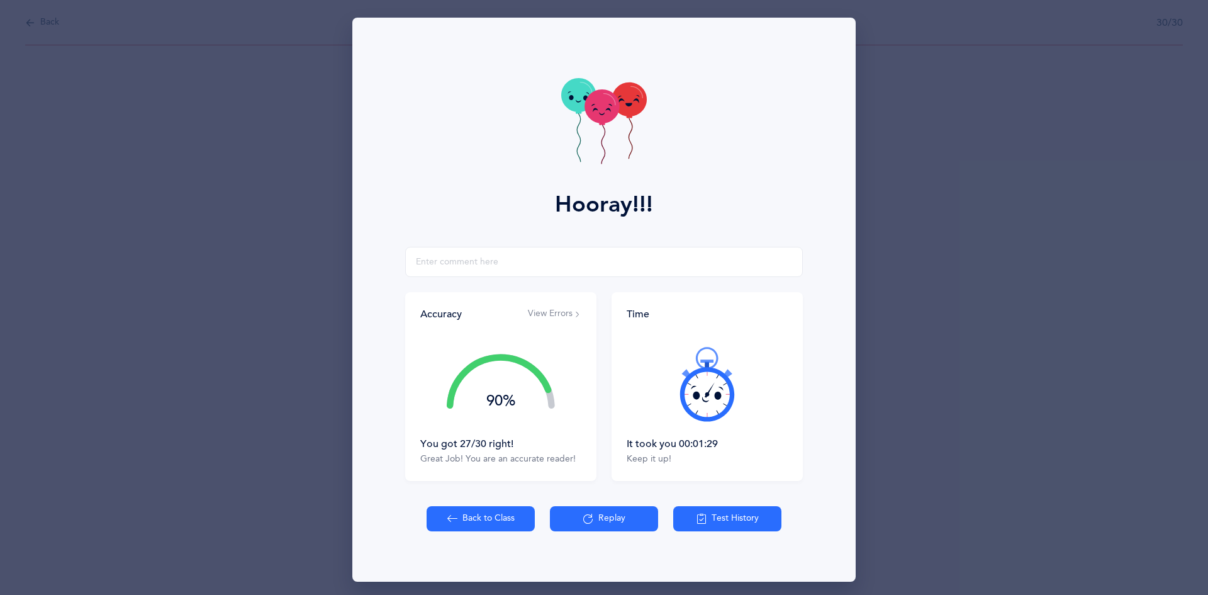
click at [586, 107] on icon at bounding box center [602, 106] width 35 height 34
click at [578, 126] on icon at bounding box center [604, 122] width 86 height 89
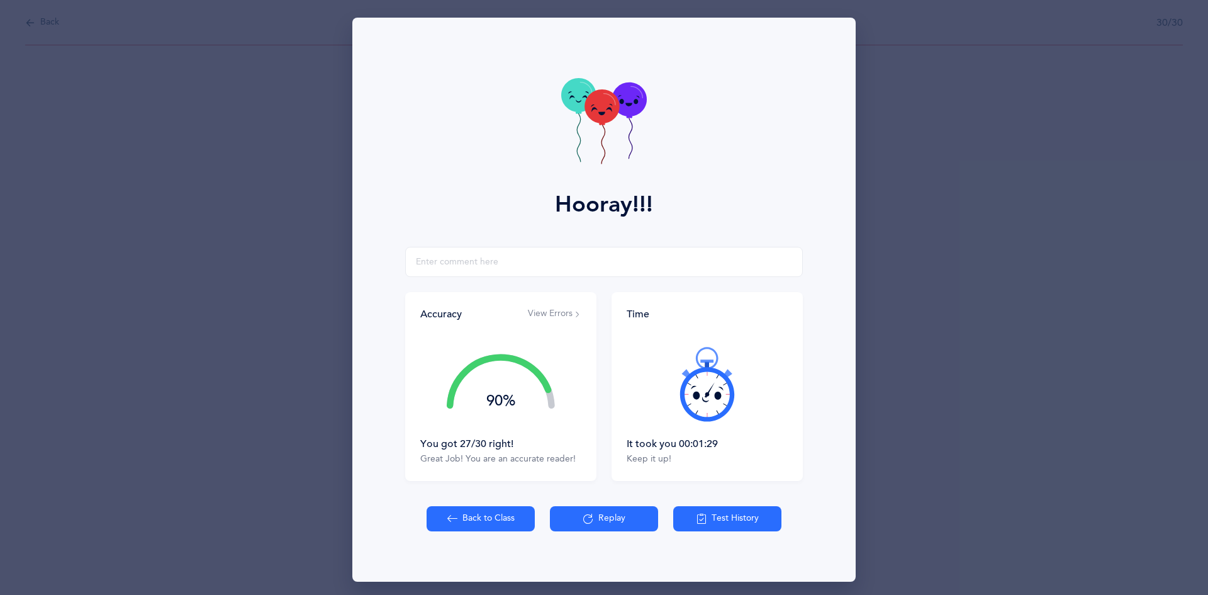
click at [578, 126] on icon at bounding box center [604, 122] width 86 height 89
click at [580, 126] on icon at bounding box center [604, 122] width 86 height 89
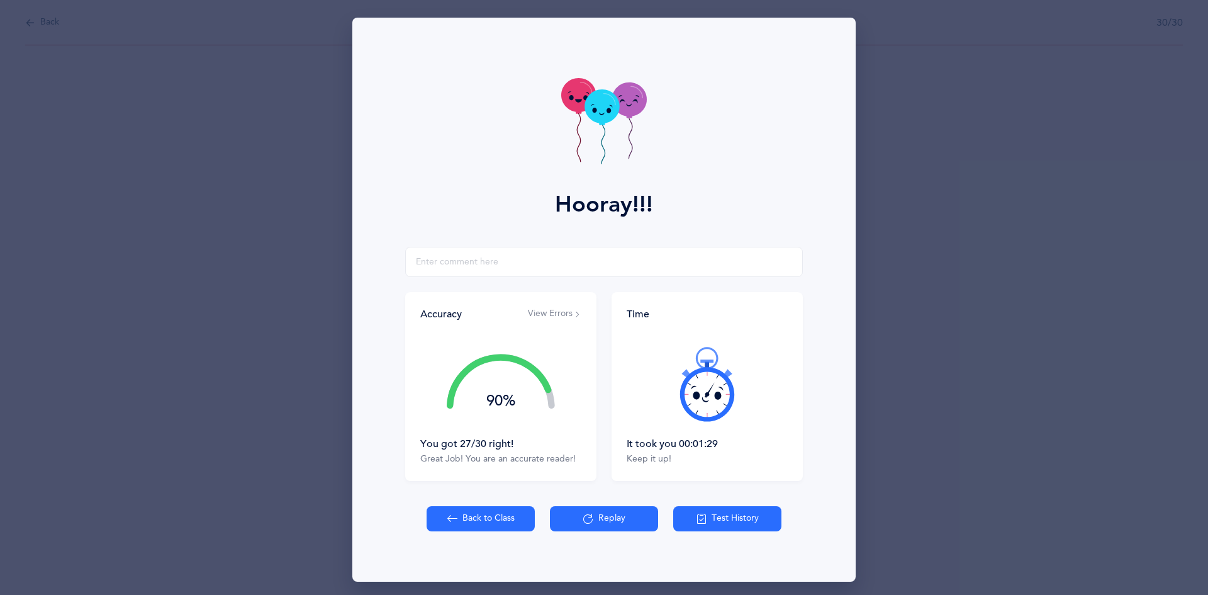
click at [580, 126] on icon at bounding box center [604, 122] width 86 height 89
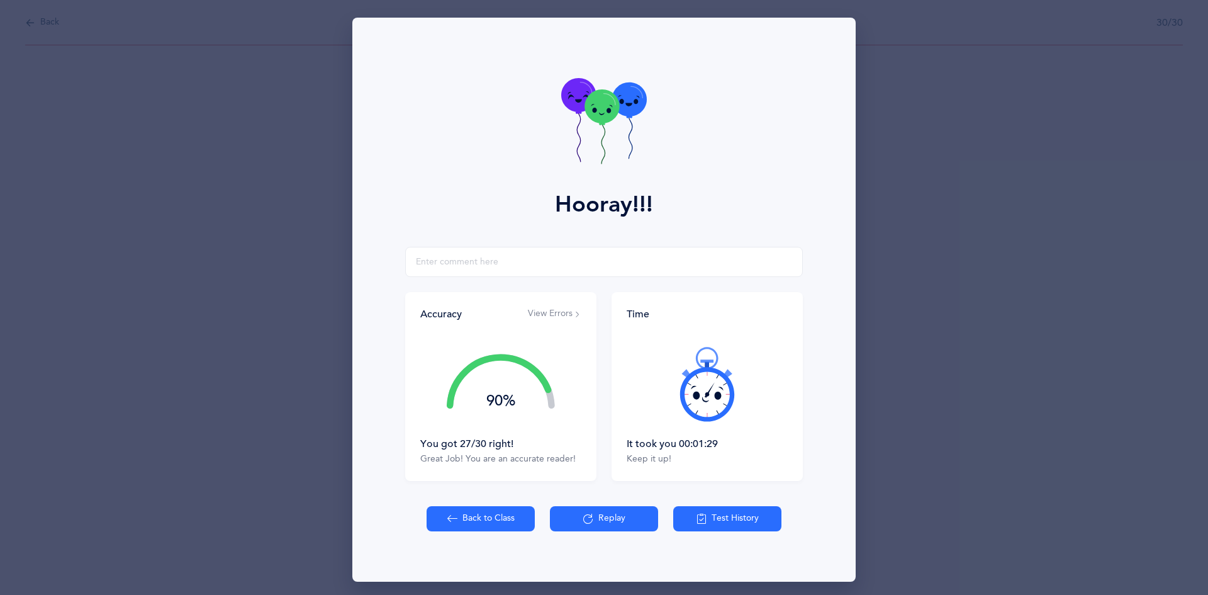
click at [580, 126] on icon at bounding box center [604, 122] width 86 height 89
click at [581, 126] on icon at bounding box center [604, 122] width 86 height 89
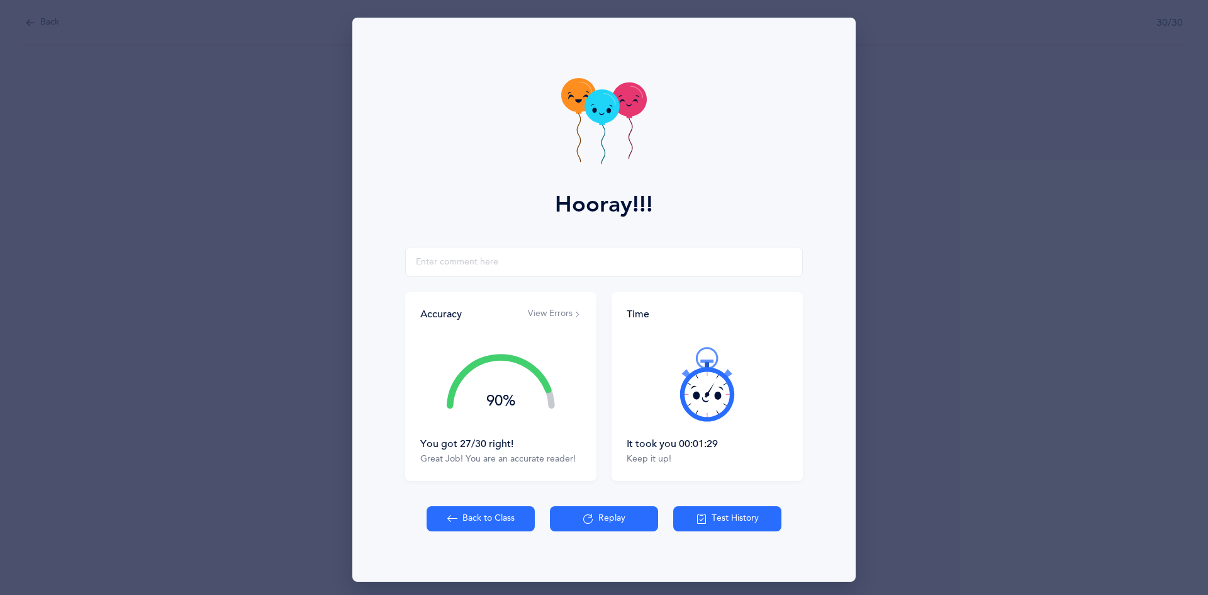
click at [504, 517] on button "Back to Class" at bounding box center [481, 518] width 108 height 25
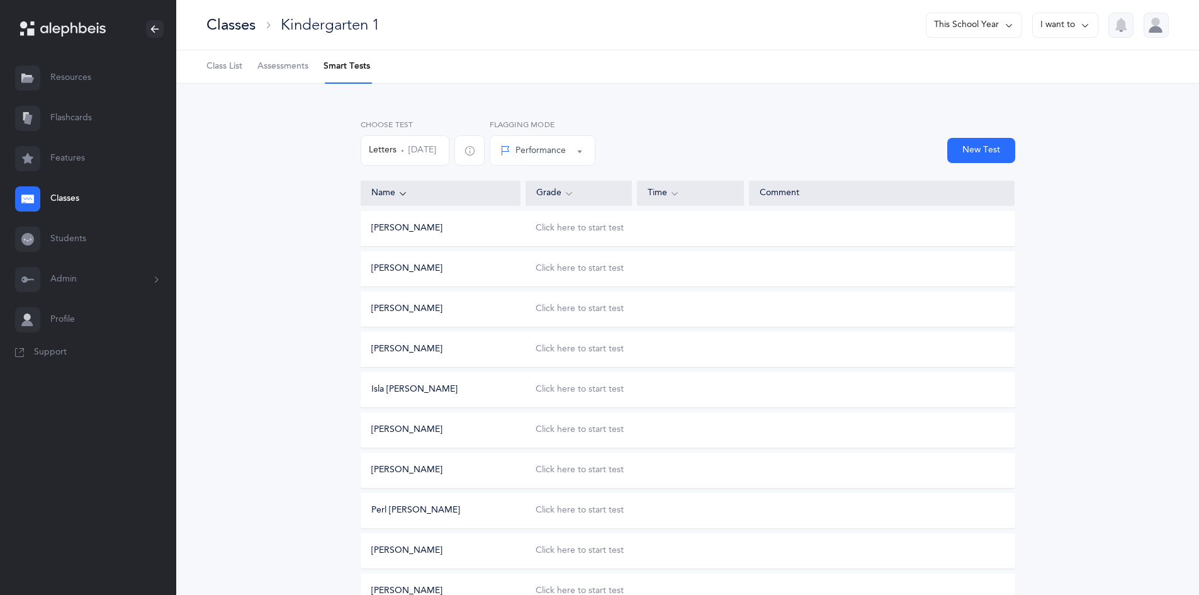
scroll to position [391, 0]
